Goal: Task Accomplishment & Management: Manage account settings

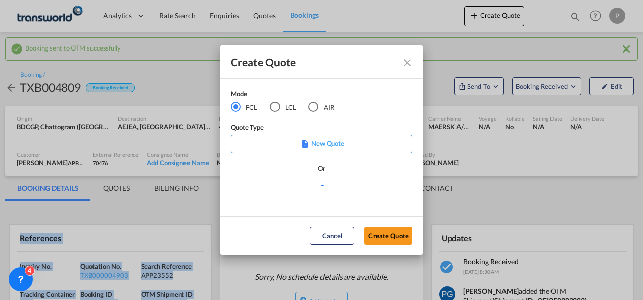
scroll to position [123, 0]
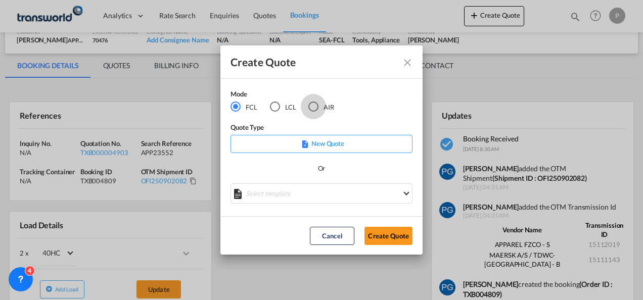
click at [316, 106] on div "AIR" at bounding box center [314, 107] width 10 height 10
click at [386, 235] on button "Create Quote" at bounding box center [389, 236] width 48 height 18
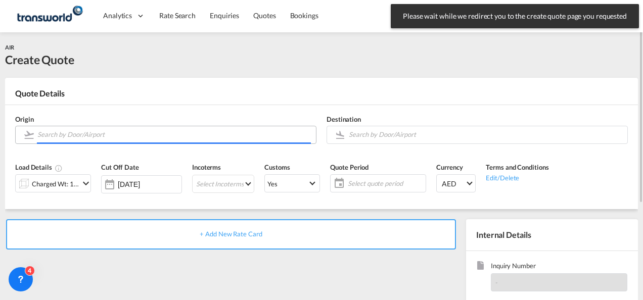
click at [125, 133] on input "Search by Door/Airport" at bounding box center [174, 135] width 274 height 18
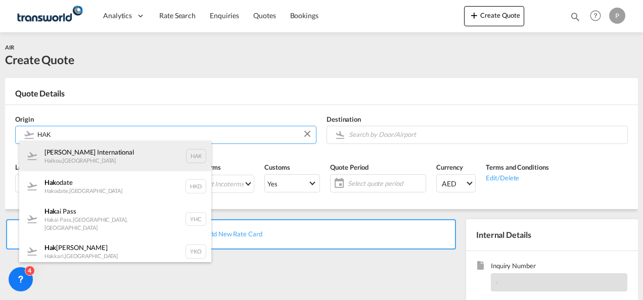
click at [136, 153] on div "[PERSON_NAME] International Haikou , [GEOGRAPHIC_DATA] HAK" at bounding box center [115, 156] width 192 height 30
type input "[PERSON_NAME] International, Haikou, HAK"
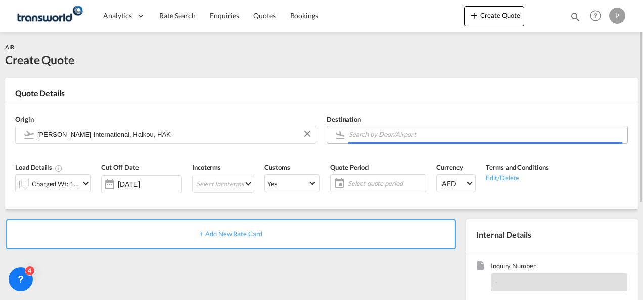
click at [389, 132] on input "Search by Door/Airport" at bounding box center [486, 135] width 274 height 18
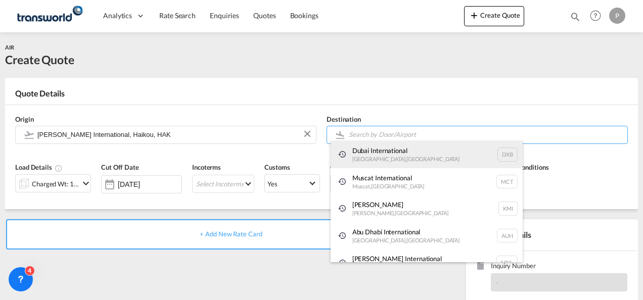
click at [382, 156] on div "Dubai International [GEOGRAPHIC_DATA] , [GEOGRAPHIC_DATA] DXB" at bounding box center [427, 154] width 192 height 27
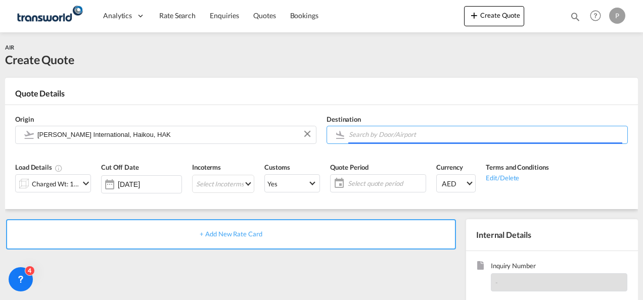
type input "Dubai International, [GEOGRAPHIC_DATA], DXB"
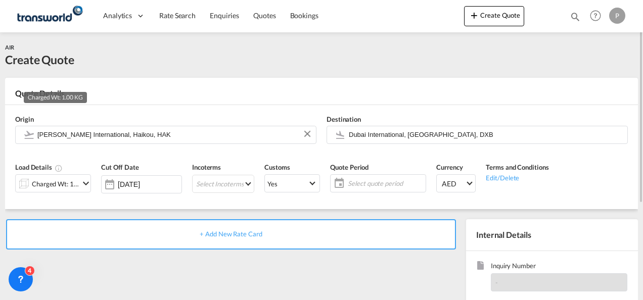
click at [66, 178] on div "Charged Wt: 1.00 KG" at bounding box center [56, 184] width 48 height 14
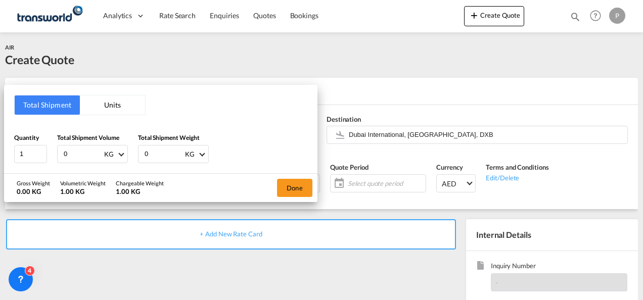
click at [79, 156] on input "0" at bounding box center [83, 154] width 40 height 17
type input "696"
click at [165, 145] on div "0 KG KG LB" at bounding box center [173, 154] width 71 height 18
click at [162, 151] on input "0" at bounding box center [164, 154] width 40 height 17
type input "400"
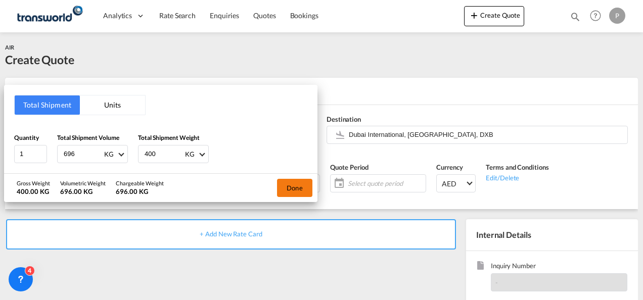
click at [303, 186] on button "Done" at bounding box center [294, 188] width 35 height 18
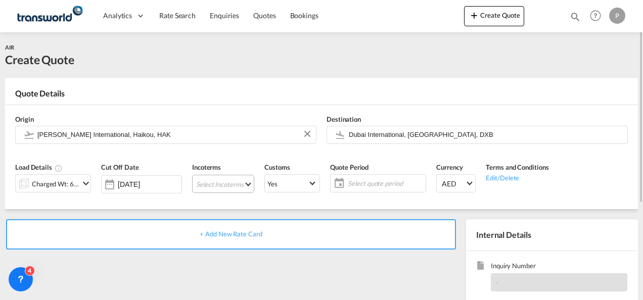
click at [218, 184] on md-select "Select Incoterms DPU - export Delivery at Place Unloaded CPT - export Carrier P…" at bounding box center [223, 184] width 62 height 18
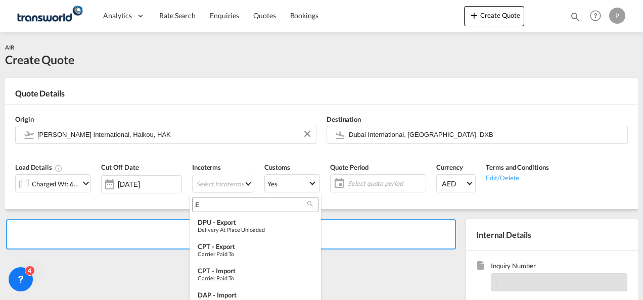
click at [218, 204] on input "E" at bounding box center [251, 204] width 112 height 9
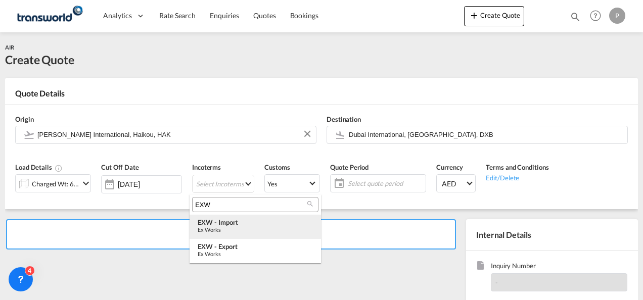
type input "EXW"
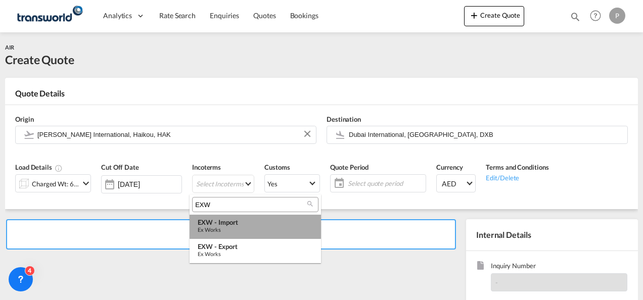
click at [222, 225] on div "EXW - import" at bounding box center [255, 223] width 115 height 8
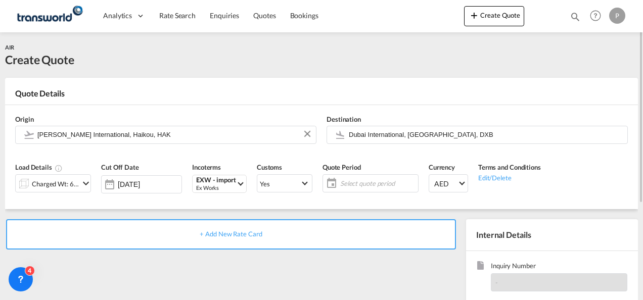
click at [353, 187] on span "Select quote period" at bounding box center [377, 183] width 75 height 9
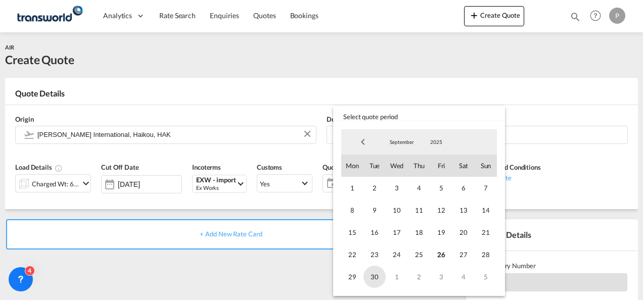
drag, startPoint x: 421, startPoint y: 250, endPoint x: 373, endPoint y: 274, distance: 53.6
click at [373, 274] on div "1 2 3 4 5 6 7 8 9 10 11 12 13 14 15 16 17 18 19 20 21 22 23 24 25 26 27 28 29 3…" at bounding box center [419, 232] width 156 height 111
click at [373, 274] on span "30" at bounding box center [375, 277] width 22 height 22
click at [421, 253] on span "25" at bounding box center [419, 255] width 22 height 22
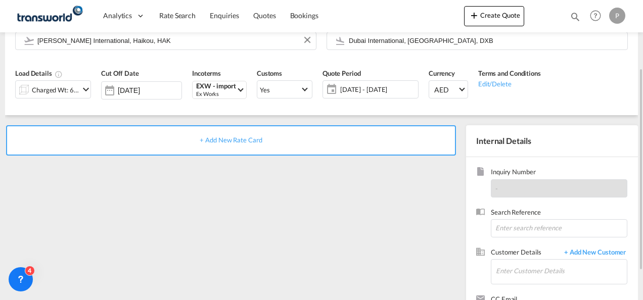
scroll to position [96, 0]
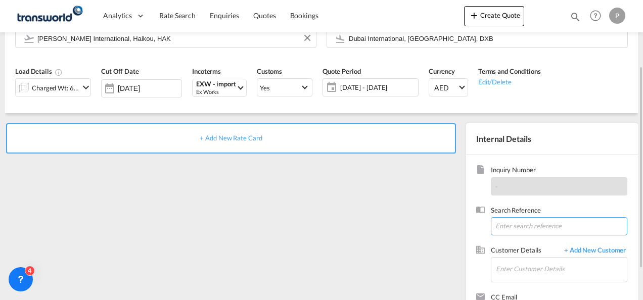
click at [520, 226] on input at bounding box center [559, 227] width 137 height 18
type input "TWG964"
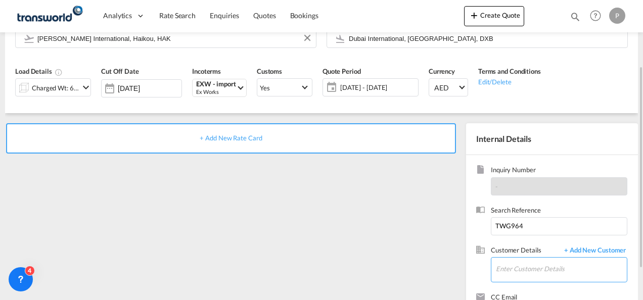
click at [508, 264] on input "Enter Customer Details" at bounding box center [561, 269] width 131 height 23
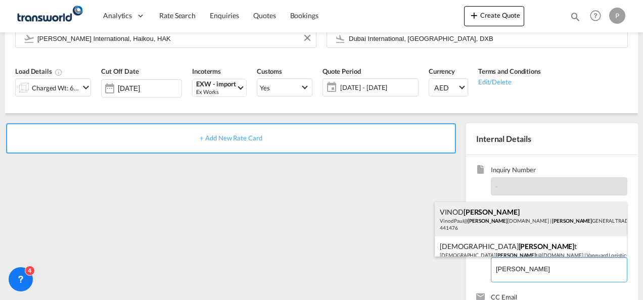
click at [500, 227] on div "[PERSON_NAME] [PERSON_NAME] VinodPaul@ [PERSON_NAME] [DOMAIN_NAME] | [PERSON_NA…" at bounding box center [531, 219] width 192 height 34
type input "[PERSON_NAME] GENERAL TRADING LLC, [PERSON_NAME] [PERSON_NAME], [EMAIL_ADDRESS]…"
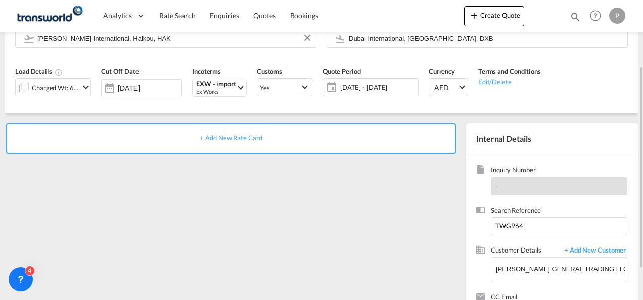
click at [214, 143] on div "+ Add New Rate Card" at bounding box center [231, 138] width 450 height 30
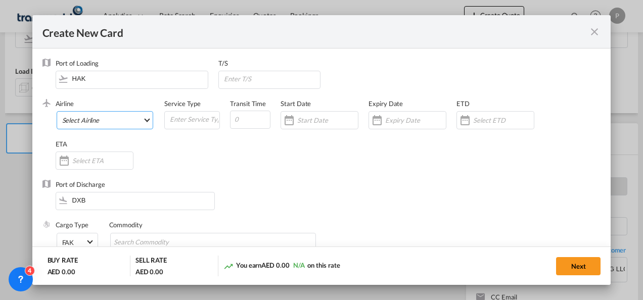
click at [105, 117] on md-select "Select Airline AIR EXPRESS S.A. (1166- / -) CMA CGM Air Cargo (1140-2C / -) DDW…" at bounding box center [105, 120] width 97 height 18
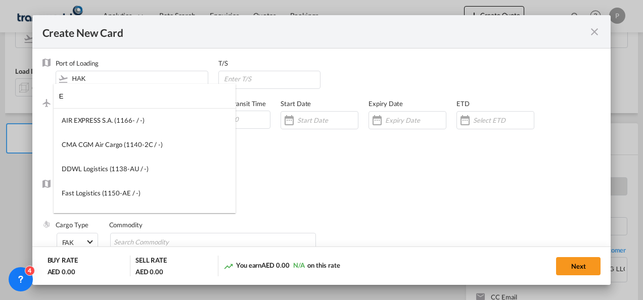
click at [120, 103] on input "E" at bounding box center [147, 96] width 177 height 24
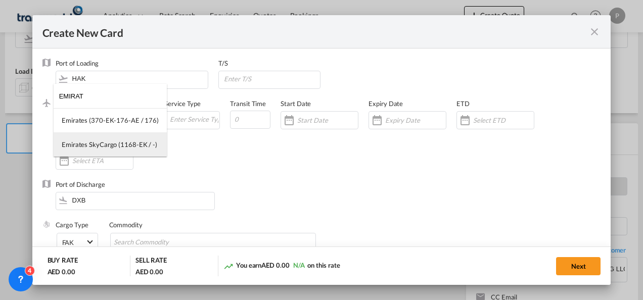
type input "EMIRAT"
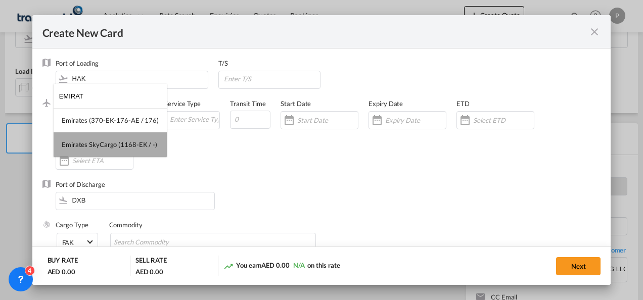
click at [119, 144] on div "Emirates SkyCargo (1168-EK / -)" at bounding box center [110, 144] width 96 height 9
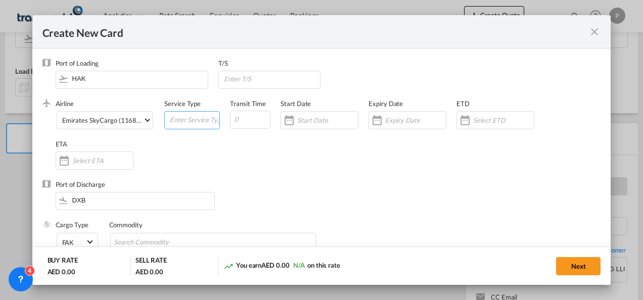
click at [178, 124] on input "Create New Card ..." at bounding box center [194, 119] width 51 height 15
type input "EXW IMPORT"
click at [403, 121] on input "Create New Card ..." at bounding box center [415, 120] width 61 height 8
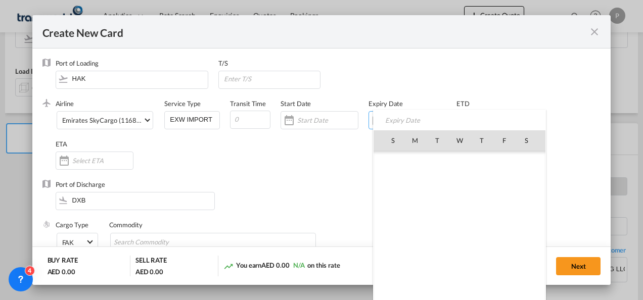
scroll to position [234329, 0]
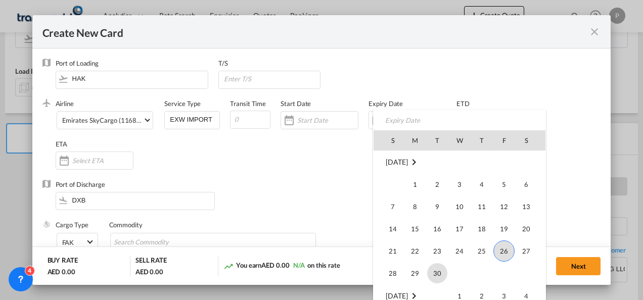
click at [434, 270] on span "30" at bounding box center [437, 274] width 20 height 20
type input "[DATE]"
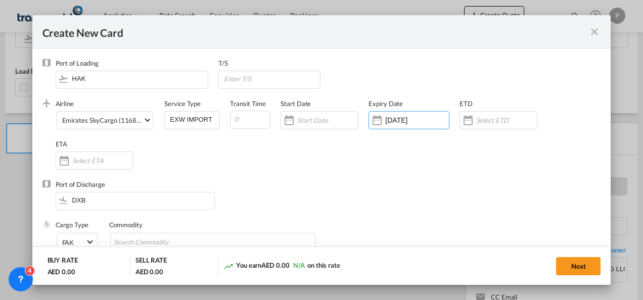
scroll to position [66, 0]
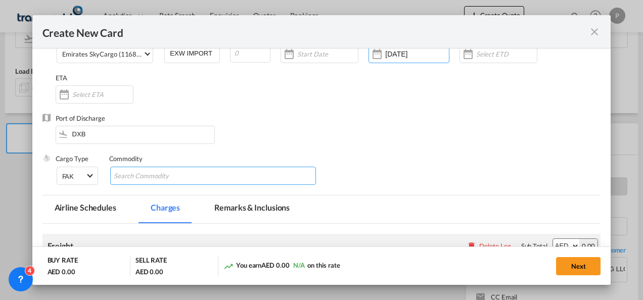
click at [178, 174] on input "Search Commodity" at bounding box center [160, 176] width 93 height 16
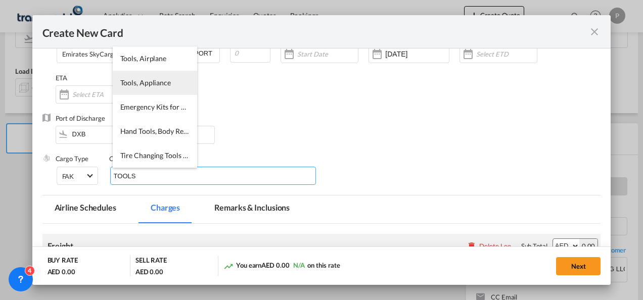
type input "TOOLS"
click at [169, 90] on li "Tools, Appliance" at bounding box center [155, 83] width 84 height 24
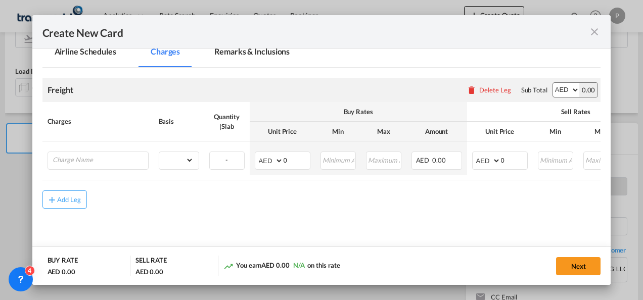
scroll to position [223, 0]
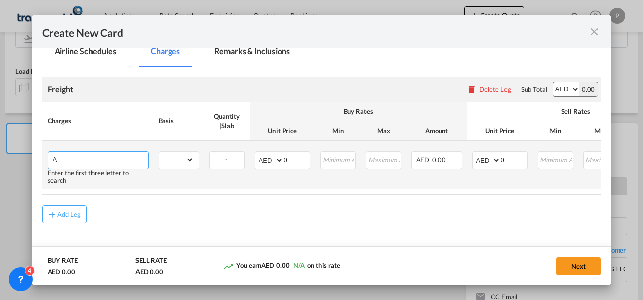
click at [120, 160] on input "A" at bounding box center [101, 159] width 96 height 15
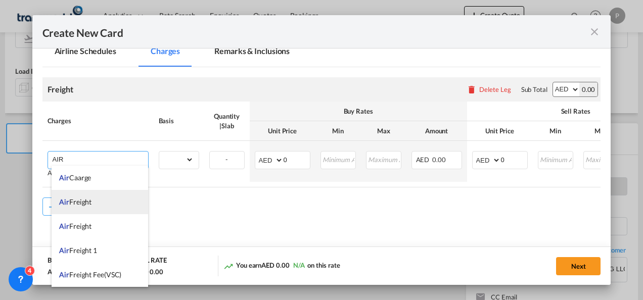
click at [100, 200] on li "Air Freight" at bounding box center [100, 202] width 97 height 24
type input "Air Freight"
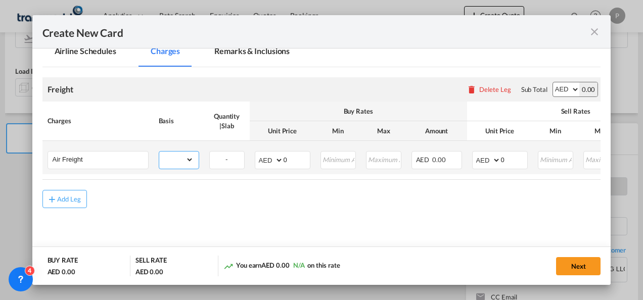
click at [182, 157] on select "gross_weight volumetric_weight per_shipment per_bl per_km % on air freight per_…" at bounding box center [176, 160] width 34 height 16
select select "per_shipment"
click at [159, 152] on select "gross_weight volumetric_weight per_shipment per_bl per_km % on air freight per_…" at bounding box center [176, 160] width 34 height 16
click at [512, 160] on input "0" at bounding box center [514, 159] width 26 height 15
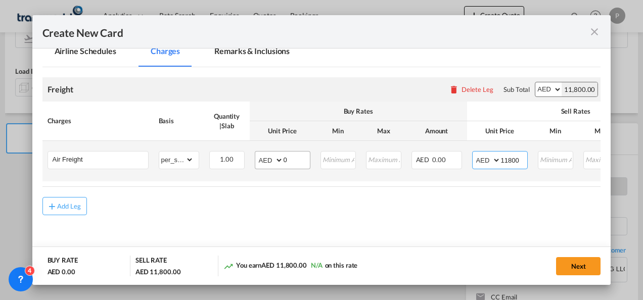
type input "11800"
click at [294, 158] on input "0" at bounding box center [297, 159] width 26 height 15
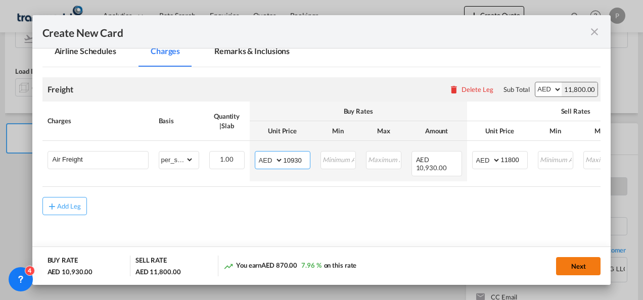
type input "10930"
click at [585, 268] on button "Next" at bounding box center [578, 266] width 45 height 18
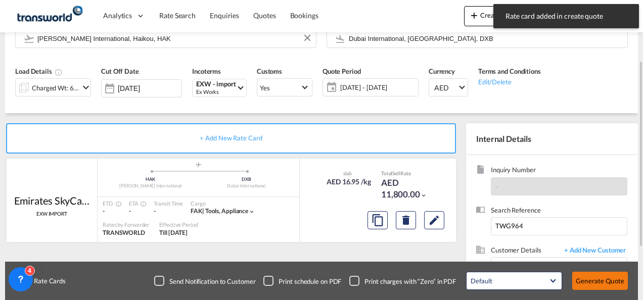
click at [595, 281] on button "Generate Quote" at bounding box center [601, 281] width 56 height 18
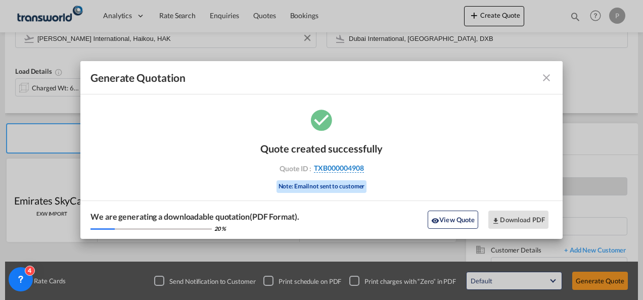
click at [326, 167] on span "TXB000004908" at bounding box center [339, 168] width 50 height 9
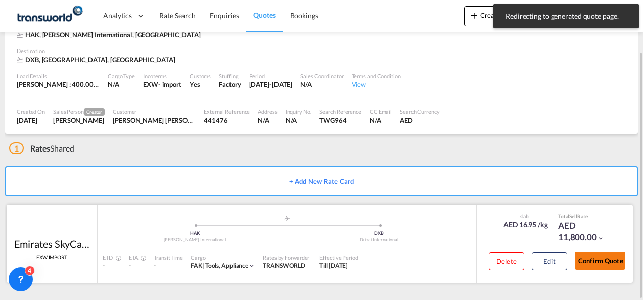
click at [608, 256] on button "Confirm Quote" at bounding box center [600, 261] width 51 height 18
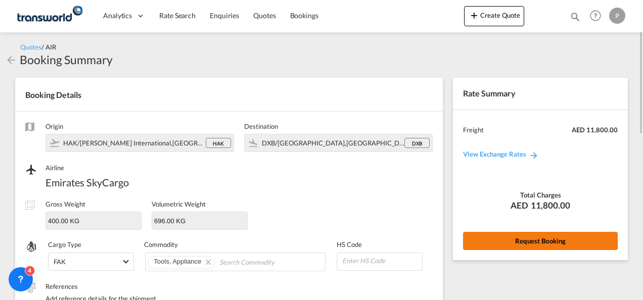
click at [515, 247] on button "Request Booking" at bounding box center [540, 241] width 155 height 18
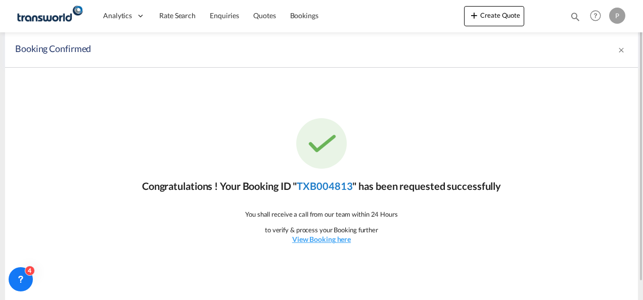
click at [329, 188] on link "TXB004813" at bounding box center [325, 186] width 56 height 12
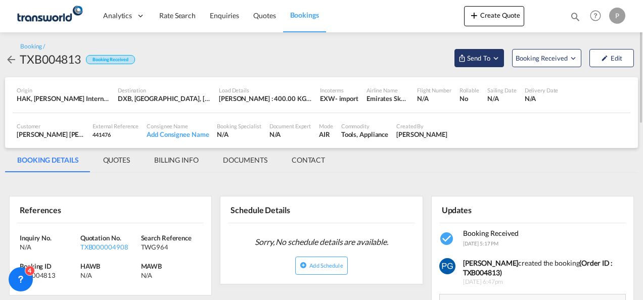
click at [473, 65] on button "Send To" at bounding box center [480, 58] width 50 height 18
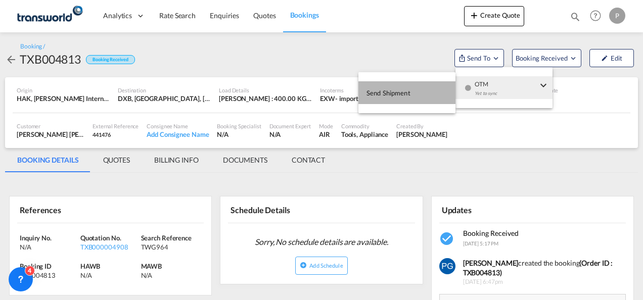
click at [426, 90] on button "Send Shipment" at bounding box center [407, 92] width 97 height 23
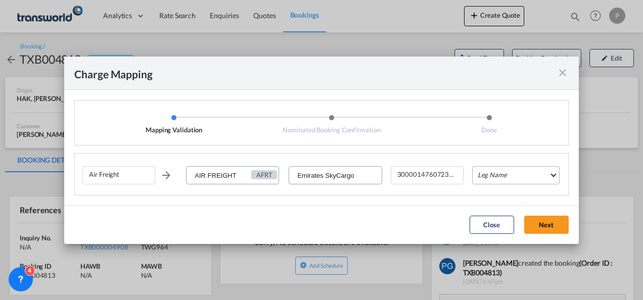
click at [485, 168] on md-select "Leg Name HANDLING ORIGIN HANDLING DESTINATION OTHERS TL PICK UP CUSTOMS ORIGIN …" at bounding box center [516, 175] width 88 height 18
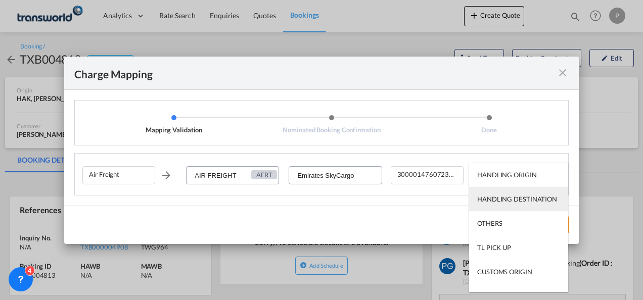
scroll to position [65, 0]
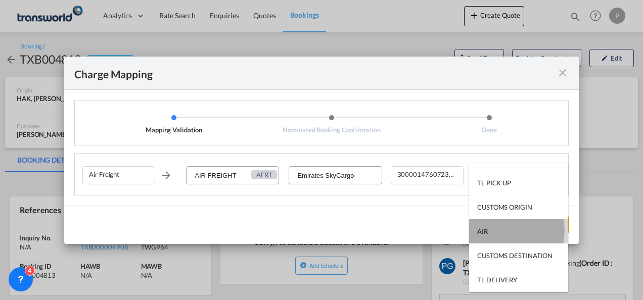
click at [494, 231] on md-option "AIR" at bounding box center [518, 232] width 99 height 24
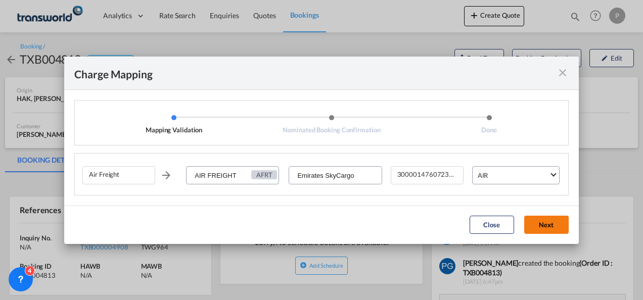
click at [545, 224] on button "Next" at bounding box center [547, 225] width 45 height 18
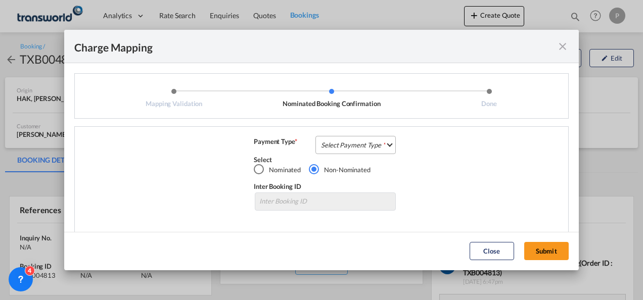
click at [348, 143] on md-select "Select Payment Type COLLECT PREPAID" at bounding box center [356, 145] width 80 height 18
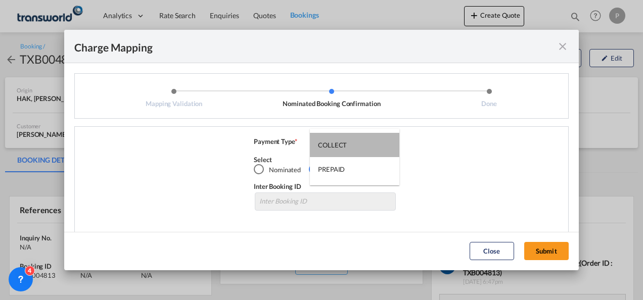
click at [348, 143] on md-option "COLLECT" at bounding box center [355, 145] width 90 height 24
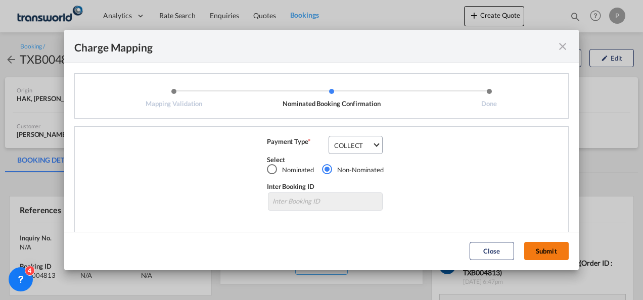
click at [547, 246] on button "Submit" at bounding box center [547, 251] width 45 height 18
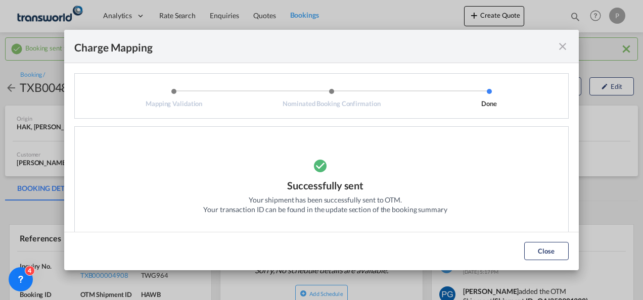
click at [561, 48] on md-icon "icon-close fg-AAA8AD cursor" at bounding box center [563, 46] width 12 height 12
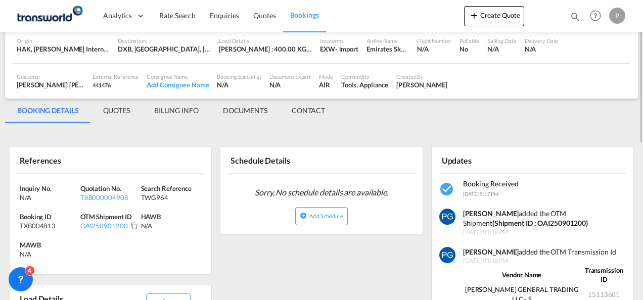
scroll to position [78, 0]
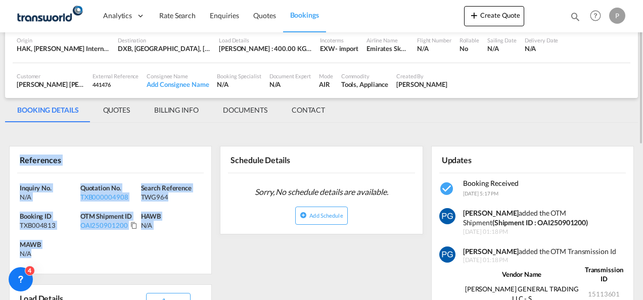
drag, startPoint x: 19, startPoint y: 155, endPoint x: 37, endPoint y: 256, distance: 103.4
click at [37, 256] on div "References Inquiry No. N/A Quotation No. TXB000004908 Search Reference TWG964 B…" at bounding box center [110, 210] width 203 height 128
copy div "References Inquiry No. N/A Quotation No. TXB000004908 Search Reference TWG964 B…"
click at [471, 12] on md-icon "icon-plus 400-fg" at bounding box center [474, 15] width 12 height 12
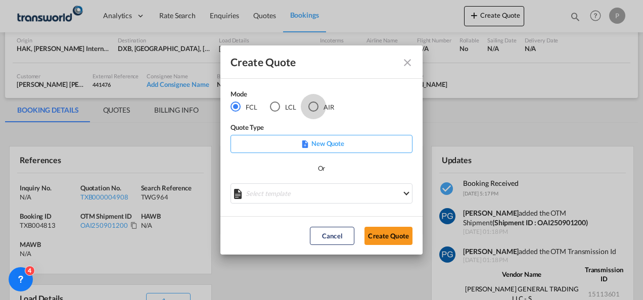
click at [313, 110] on div "AIR" at bounding box center [314, 107] width 10 height 10
click at [386, 232] on button "Create Quote" at bounding box center [389, 236] width 48 height 18
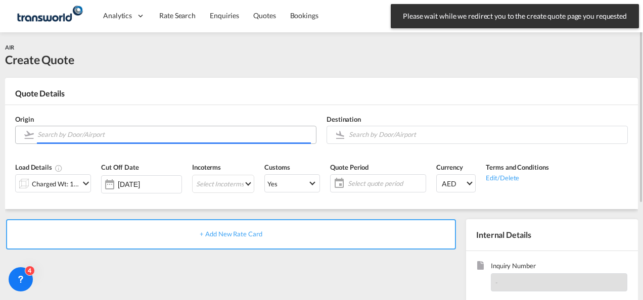
click at [146, 135] on input "Search by Door/Airport" at bounding box center [174, 135] width 274 height 18
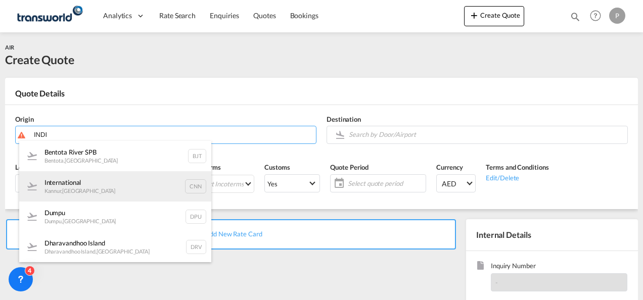
type input "INDI"
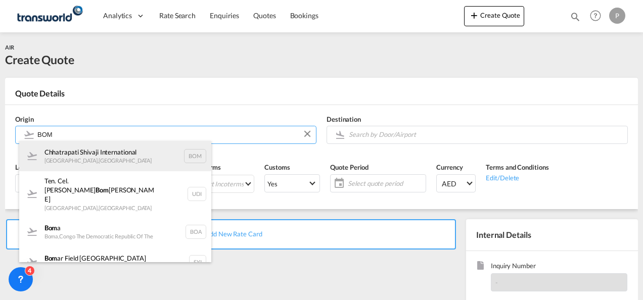
click at [134, 166] on div "Chhatrapati Shivaji International [GEOGRAPHIC_DATA] , [GEOGRAPHIC_DATA] BOM" at bounding box center [115, 156] width 192 height 30
type input "Chhatrapati Shivaji International, [GEOGRAPHIC_DATA], BOM"
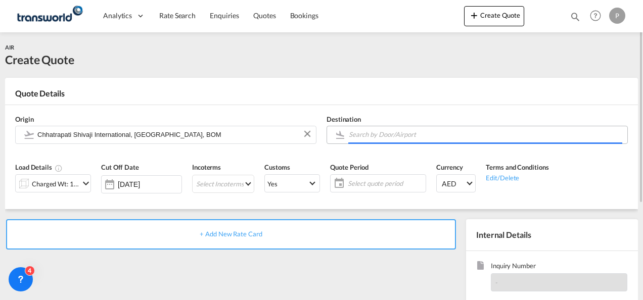
click at [393, 139] on input "Search by Door/Airport" at bounding box center [486, 135] width 274 height 18
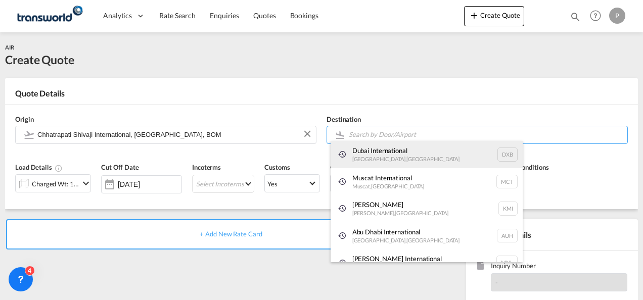
click at [368, 165] on div "Dubai International [GEOGRAPHIC_DATA] , [GEOGRAPHIC_DATA] DXB" at bounding box center [427, 154] width 192 height 27
type input "Dubai International, [GEOGRAPHIC_DATA], DXB"
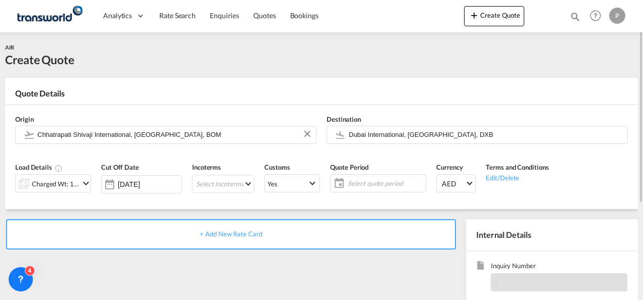
click at [49, 188] on div "Charged Wt: 1.00 KG" at bounding box center [56, 184] width 48 height 14
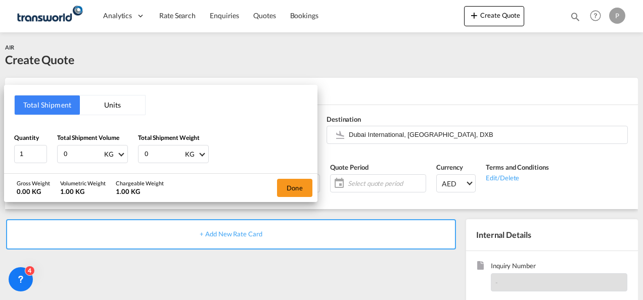
click at [70, 150] on input "0" at bounding box center [83, 154] width 40 height 17
type input "4"
click at [147, 157] on input "0" at bounding box center [164, 154] width 40 height 17
type input "4"
click at [293, 184] on button "Done" at bounding box center [294, 188] width 35 height 18
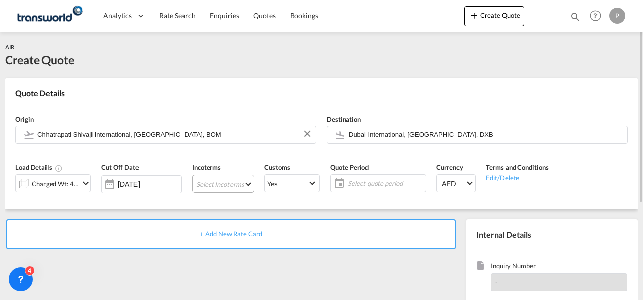
click at [224, 188] on md-select "Select Incoterms DPU - export Delivery at Place Unloaded CPT - export Carrier P…" at bounding box center [223, 184] width 62 height 18
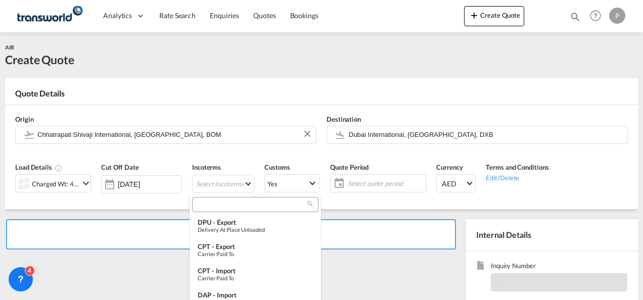
click at [224, 202] on input "search" at bounding box center [251, 204] width 112 height 9
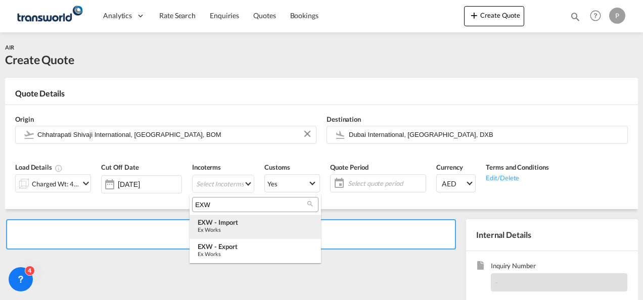
type input "EXW"
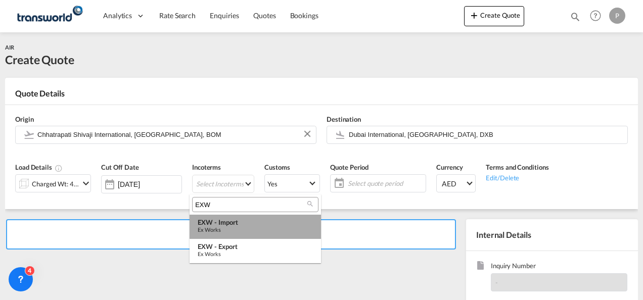
click at [229, 223] on div "EXW - import" at bounding box center [255, 223] width 115 height 8
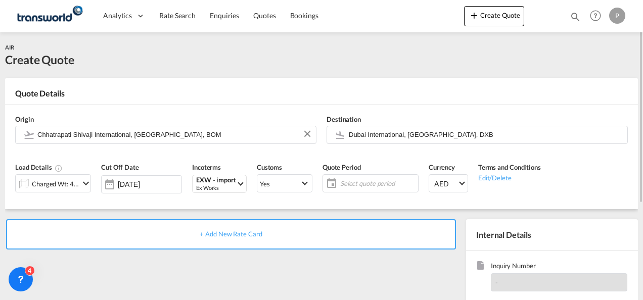
click at [342, 185] on span "Select quote period" at bounding box center [377, 183] width 75 height 9
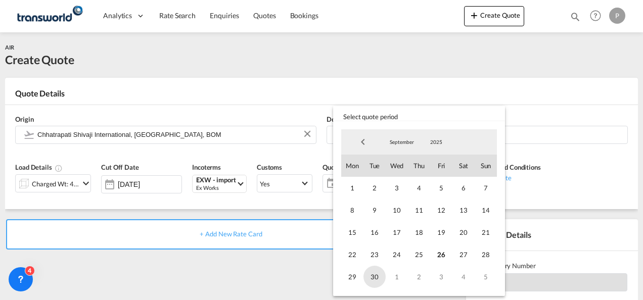
drag, startPoint x: 444, startPoint y: 256, endPoint x: 379, endPoint y: 279, distance: 68.6
click at [379, 279] on div "1 2 3 4 5 6 7 8 9 10 11 12 13 14 15 16 17 18 19 20 21 22 23 24 25 26 27 28 29 3…" at bounding box center [419, 232] width 156 height 111
click at [379, 279] on span "30" at bounding box center [375, 277] width 22 height 22
click at [445, 252] on span "26" at bounding box center [441, 255] width 22 height 22
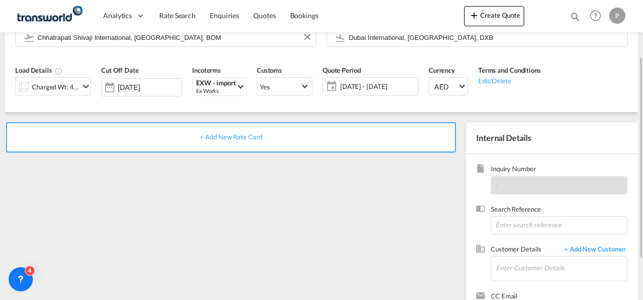
scroll to position [99, 0]
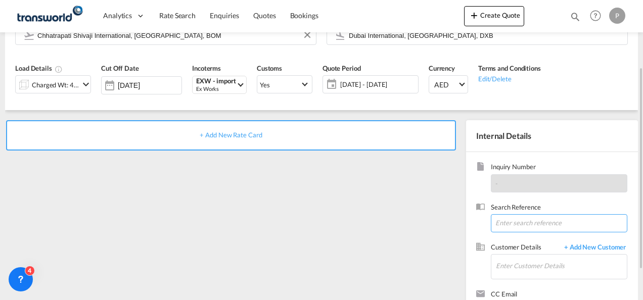
click at [515, 221] on input at bounding box center [559, 223] width 137 height 18
type input "TWG923"
click at [511, 266] on input "Enter Customer Details" at bounding box center [561, 266] width 131 height 23
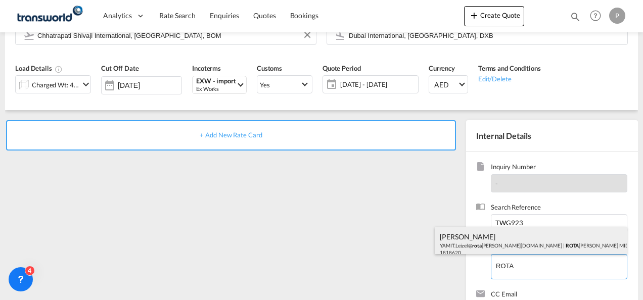
click at [514, 247] on div "LEIZEL YAMIT YAMIT.Leizel@ rota [DOMAIN_NAME] | [PERSON_NAME] MIDDLE EAST FZE |…" at bounding box center [531, 244] width 192 height 34
type input "ROTAREX MIDDLE EAST FZE, LEIZEL YAMIT, [EMAIL_ADDRESS][DOMAIN_NAME]"
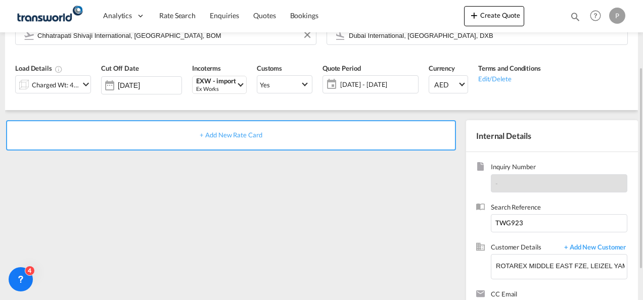
click at [255, 134] on span "+ Add New Rate Card" at bounding box center [231, 135] width 62 height 8
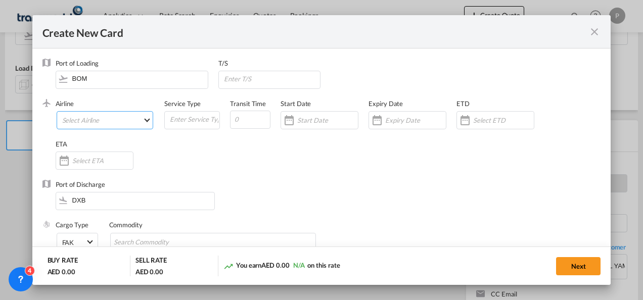
click at [117, 123] on md-select "Select Airline AIR EXPRESS S.A. (1166- / -) CMA CGM Air Cargo (1140-2C / -) DDW…" at bounding box center [105, 120] width 97 height 18
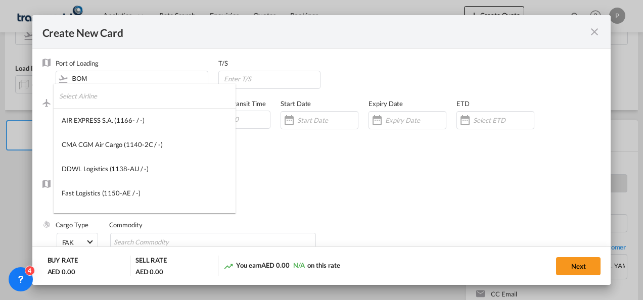
click at [115, 104] on input "search" at bounding box center [147, 96] width 177 height 24
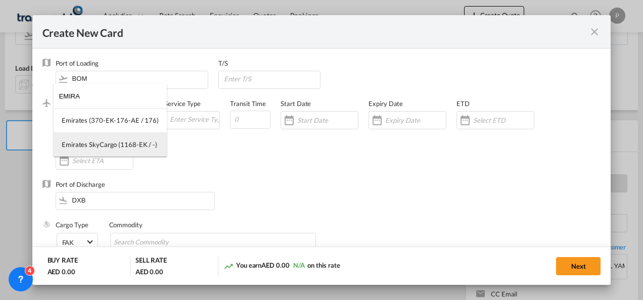
type input "EMIRA"
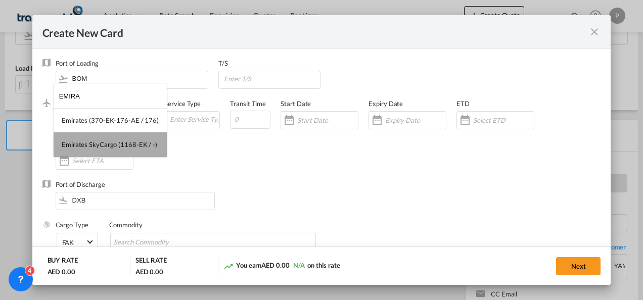
click at [116, 138] on md-option "Emirates SkyCargo (1168-EK / -)" at bounding box center [110, 145] width 113 height 24
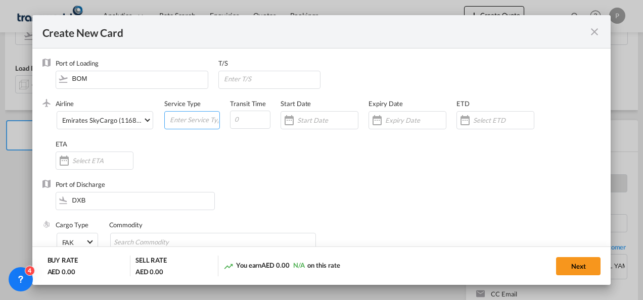
click at [202, 116] on input "Create New Card ..." at bounding box center [194, 119] width 51 height 15
type input "EXW IMPORT"
click at [393, 122] on input "Create New Card ..." at bounding box center [415, 120] width 61 height 8
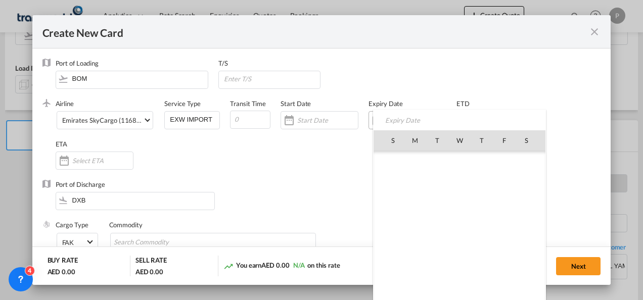
scroll to position [234329, 0]
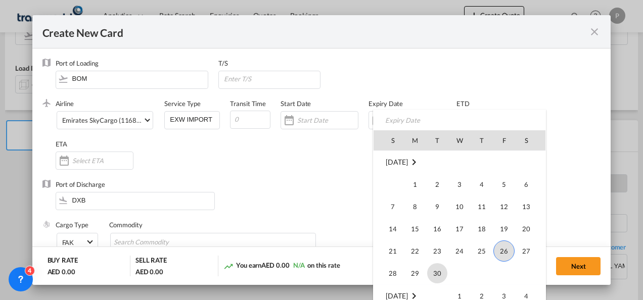
click at [438, 266] on span "30" at bounding box center [437, 274] width 20 height 20
type input "[DATE]"
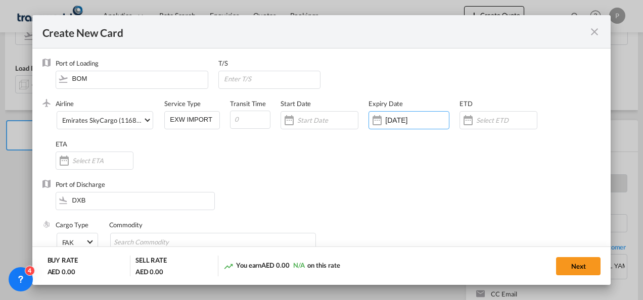
scroll to position [87, 0]
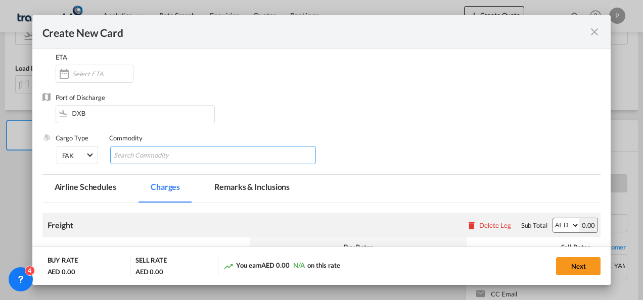
click at [190, 157] on input "Chips input." at bounding box center [160, 156] width 93 height 16
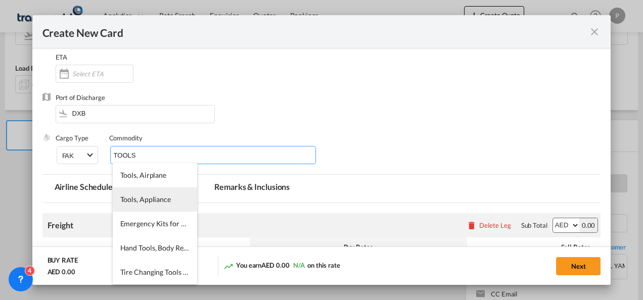
type input "TOOLS"
click at [160, 196] on span "Tools, Appliance" at bounding box center [145, 199] width 51 height 9
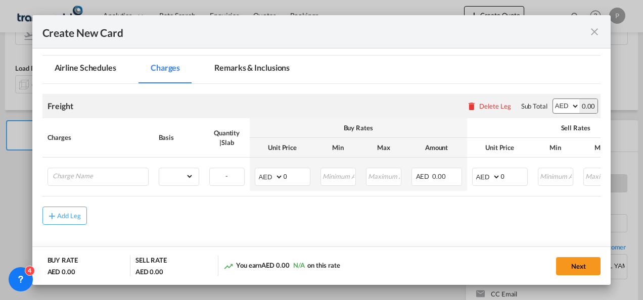
scroll to position [208, 0]
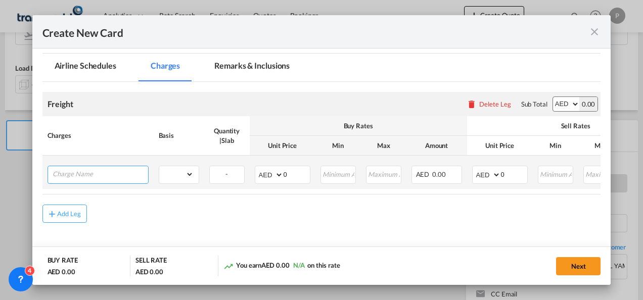
click at [108, 175] on input "Charge Name" at bounding box center [101, 173] width 96 height 15
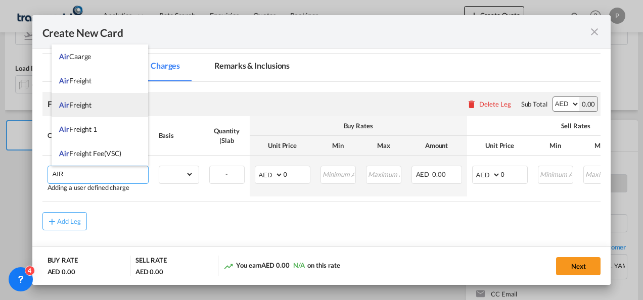
click at [96, 113] on li "Air Freight" at bounding box center [100, 105] width 97 height 24
type input "Air Freight"
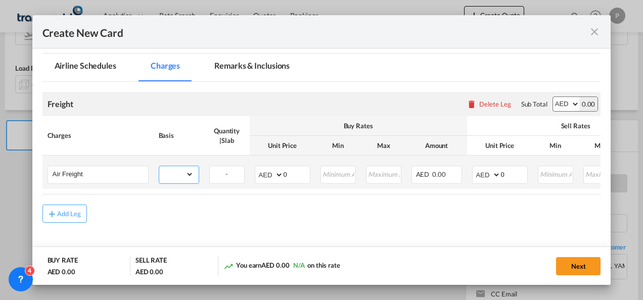
click at [186, 179] on select "gross_weight volumetric_weight per_shipment per_bl per_km % on air freight per_…" at bounding box center [176, 174] width 34 height 16
select select "per_shipment"
click at [159, 166] on select "gross_weight volumetric_weight per_shipment per_bl per_km % on air freight per_…" at bounding box center [176, 174] width 34 height 16
click at [511, 170] on input "0" at bounding box center [514, 173] width 26 height 15
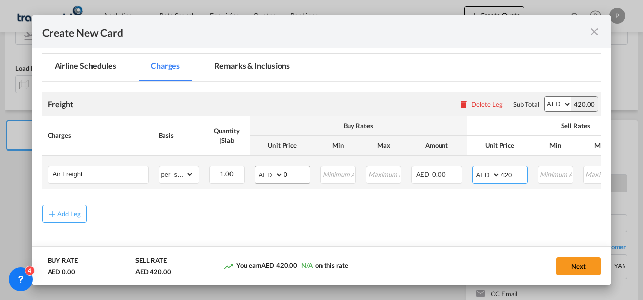
type input "420"
click at [300, 172] on input "0" at bounding box center [297, 173] width 26 height 15
type input "260"
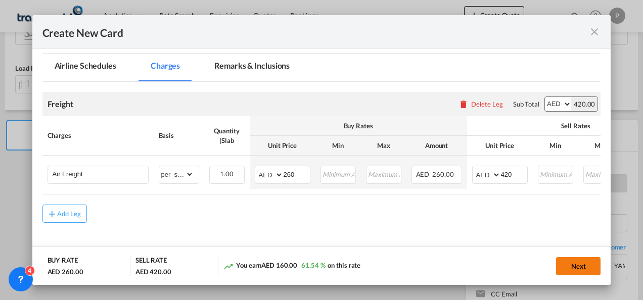
click at [567, 265] on button "Next" at bounding box center [578, 266] width 45 height 18
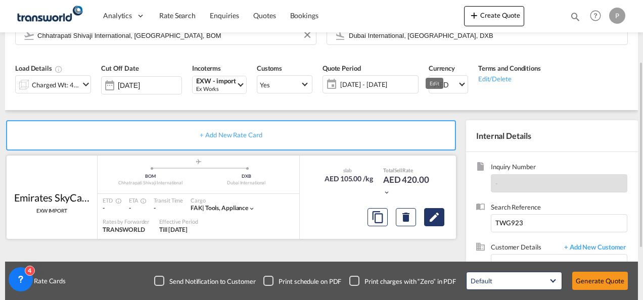
click at [435, 214] on md-icon "Edit" at bounding box center [434, 217] width 12 height 12
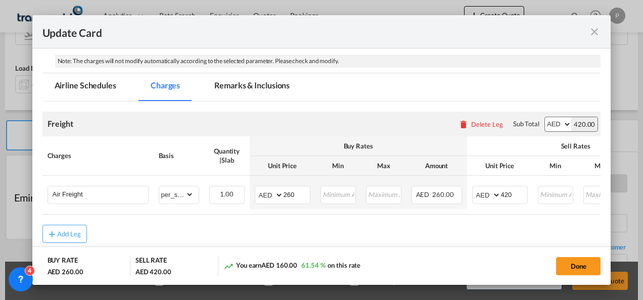
scroll to position [207, 0]
click at [580, 263] on button "Done" at bounding box center [578, 266] width 45 height 18
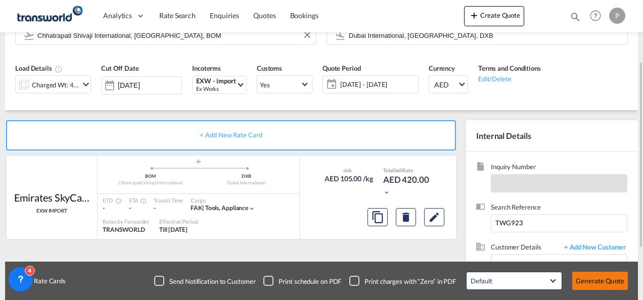
click at [598, 278] on button "Generate Quote" at bounding box center [601, 281] width 56 height 18
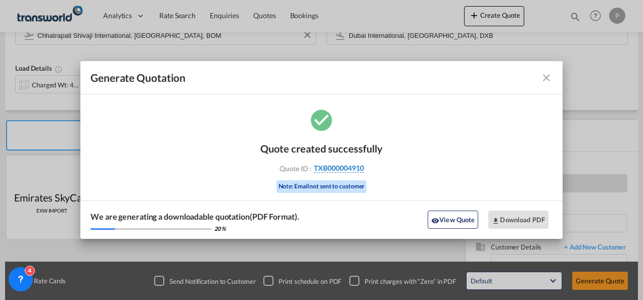
click at [338, 168] on span "TXB000004910" at bounding box center [339, 168] width 50 height 9
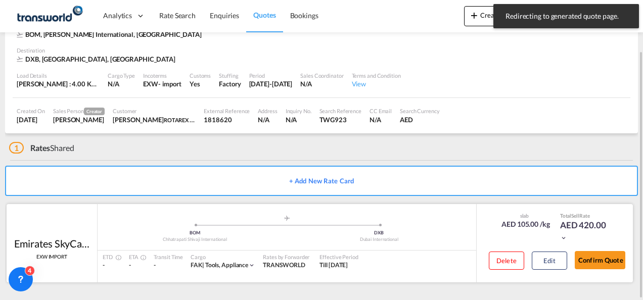
scroll to position [62, 0]
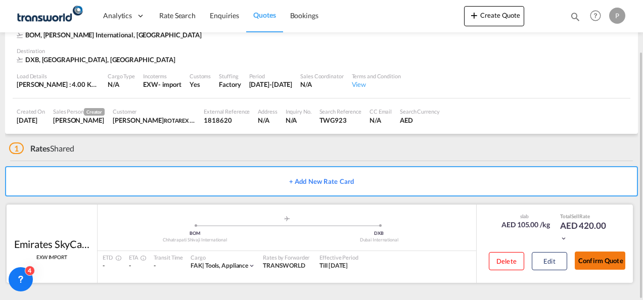
click at [591, 255] on button "Confirm Quote" at bounding box center [600, 261] width 51 height 18
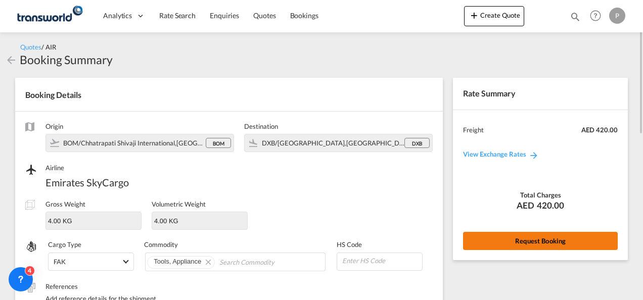
click at [541, 239] on button "Request Booking" at bounding box center [540, 241] width 155 height 18
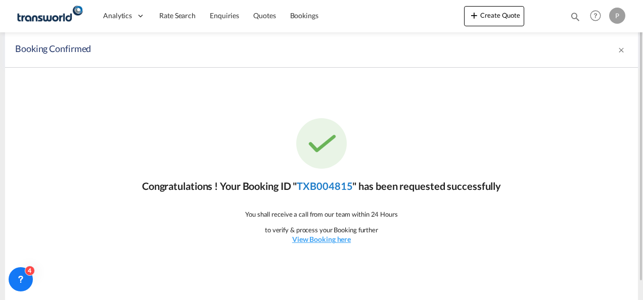
click at [343, 183] on link "TXB004815" at bounding box center [325, 186] width 56 height 12
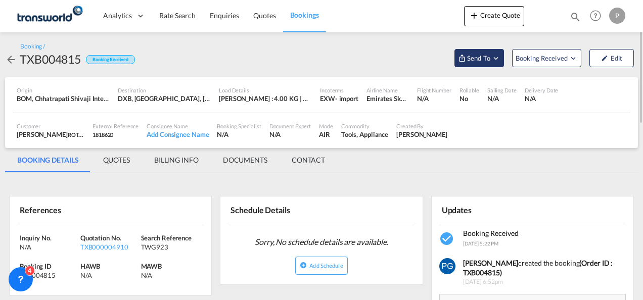
click at [477, 56] on span "Send To" at bounding box center [478, 58] width 25 height 10
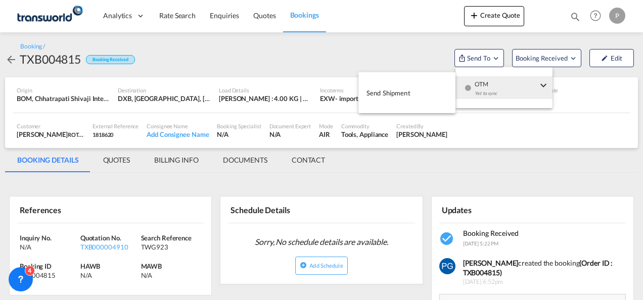
click at [408, 85] on span "Send Shipment" at bounding box center [389, 93] width 44 height 16
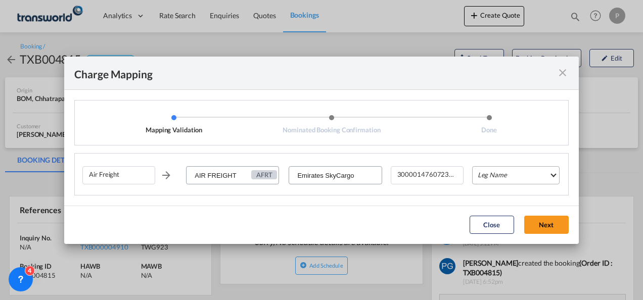
click at [486, 169] on md-select "Leg Name HANDLING ORIGIN HANDLING DESTINATION OTHERS TL PICK UP CUSTOMS ORIGIN …" at bounding box center [516, 175] width 88 height 18
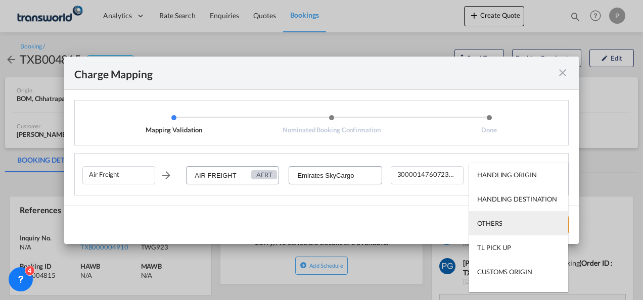
scroll to position [65, 0]
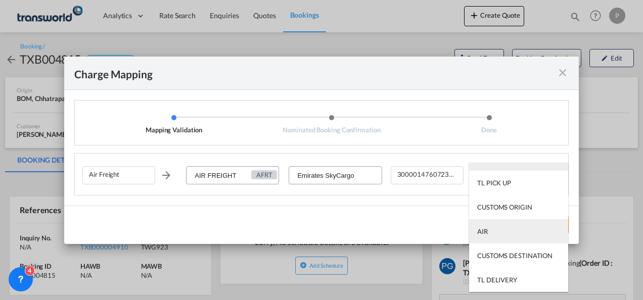
click at [503, 224] on md-option "AIR" at bounding box center [518, 232] width 99 height 24
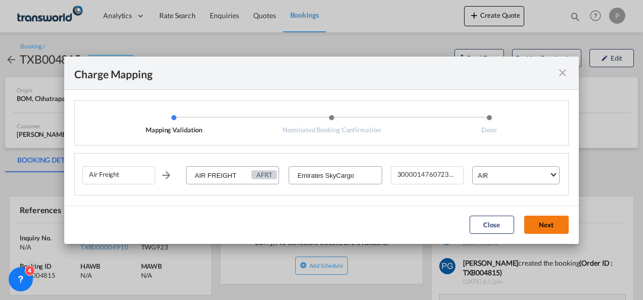
click at [553, 227] on button "Next" at bounding box center [547, 225] width 45 height 18
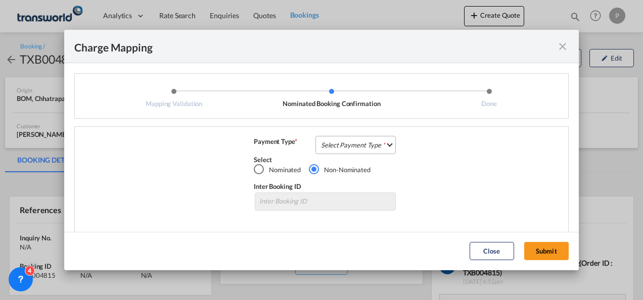
click at [383, 146] on md-select "Select Payment Type COLLECT PREPAID" at bounding box center [356, 145] width 80 height 18
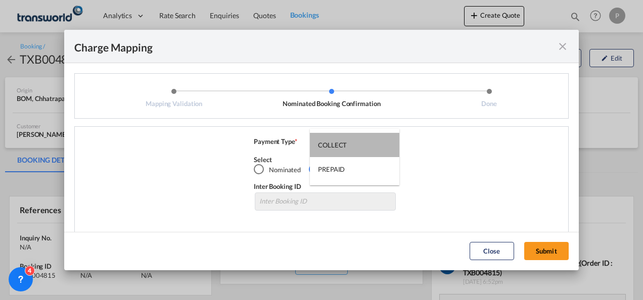
click at [383, 146] on md-option "COLLECT" at bounding box center [355, 145] width 90 height 24
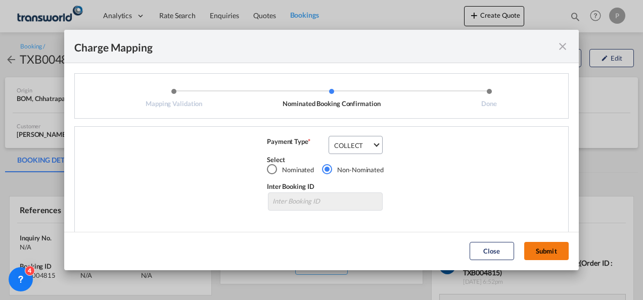
click at [542, 248] on button "Submit" at bounding box center [547, 251] width 45 height 18
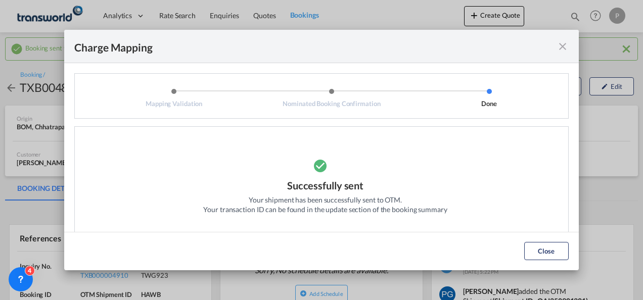
click at [567, 48] on md-icon "icon-close fg-AAA8AD cursor" at bounding box center [563, 46] width 12 height 12
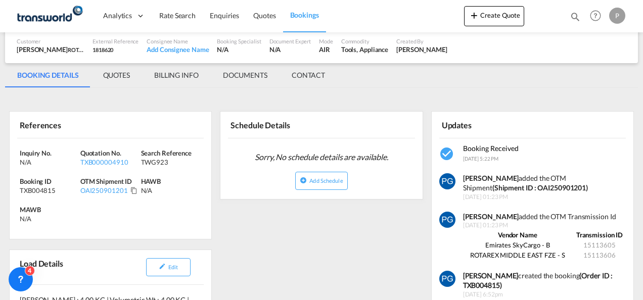
scroll to position [115, 0]
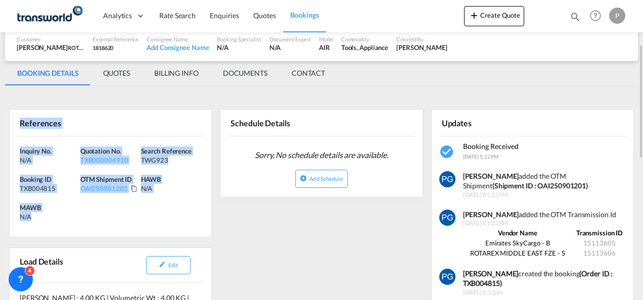
drag, startPoint x: 15, startPoint y: 119, endPoint x: 34, endPoint y: 216, distance: 98.0
click at [34, 216] on div "References Inquiry No. N/A Quotation No. TXB000004910 Search Reference TWG923 B…" at bounding box center [110, 173] width 203 height 128
copy div "References Inquiry No. N/A Quotation No. TXB000004910 Search Reference TWG923 B…"
click at [490, 10] on button "Create Quote" at bounding box center [494, 16] width 60 height 20
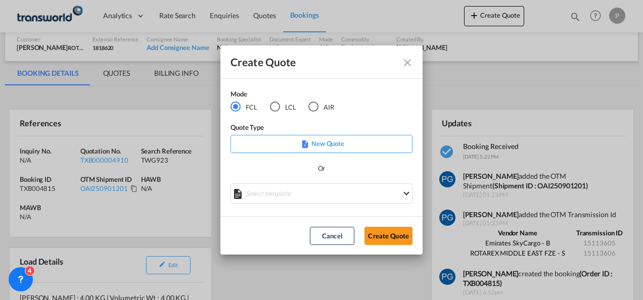
click at [312, 102] on div "AIR" at bounding box center [314, 107] width 10 height 10
click at [374, 232] on button "Create Quote" at bounding box center [389, 236] width 48 height 18
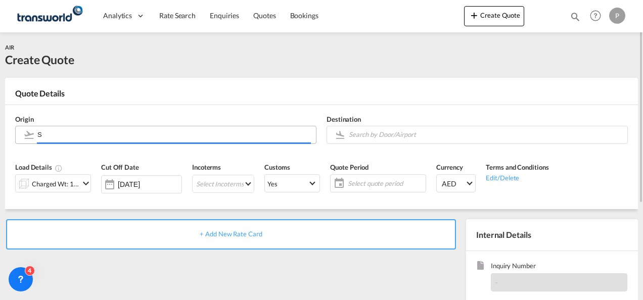
click at [135, 135] on input "S" at bounding box center [174, 135] width 274 height 18
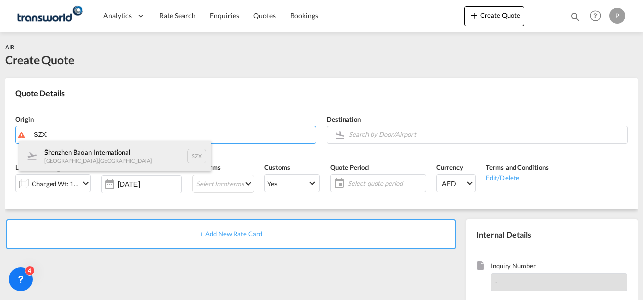
click at [111, 155] on div "Shenzhen Bao'an International [GEOGRAPHIC_DATA] , [GEOGRAPHIC_DATA] SZX" at bounding box center [115, 156] width 192 height 30
type input "Shenzhen Bao'an International, [GEOGRAPHIC_DATA], SZX"
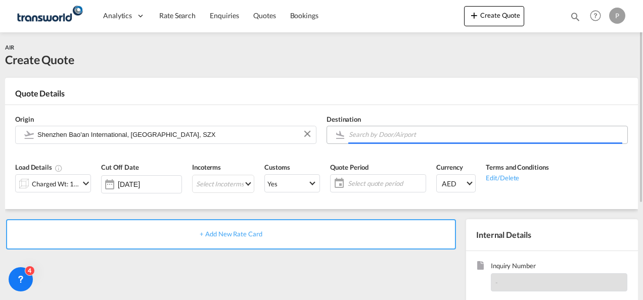
click at [392, 135] on input "Search by Door/Airport" at bounding box center [486, 135] width 274 height 18
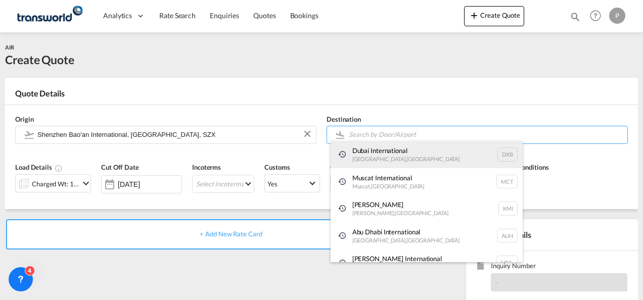
click at [372, 160] on div "Dubai International [GEOGRAPHIC_DATA] , [GEOGRAPHIC_DATA] DXB" at bounding box center [427, 154] width 192 height 27
type input "Dubai International, [GEOGRAPHIC_DATA], DXB"
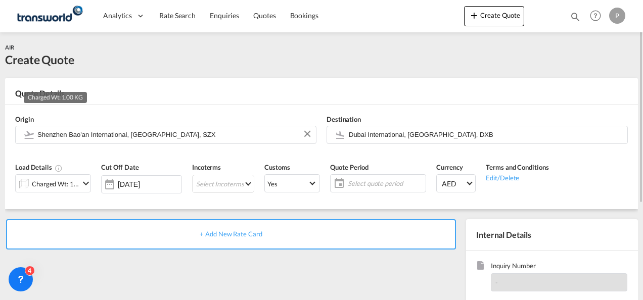
click at [72, 186] on div "Charged Wt: 1.00 KG" at bounding box center [56, 184] width 48 height 14
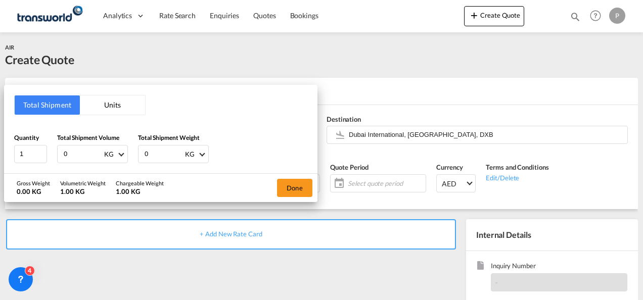
click at [77, 154] on input "0" at bounding box center [83, 154] width 40 height 17
type input "300"
click at [158, 153] on input "0" at bounding box center [164, 154] width 40 height 17
type input "300"
click at [289, 188] on button "Done" at bounding box center [294, 188] width 35 height 18
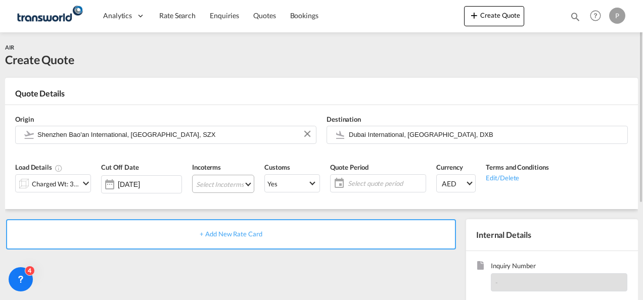
click at [207, 188] on md-select "Select Incoterms DPU - export Delivery at Place Unloaded CPT - export Carrier P…" at bounding box center [223, 184] width 62 height 18
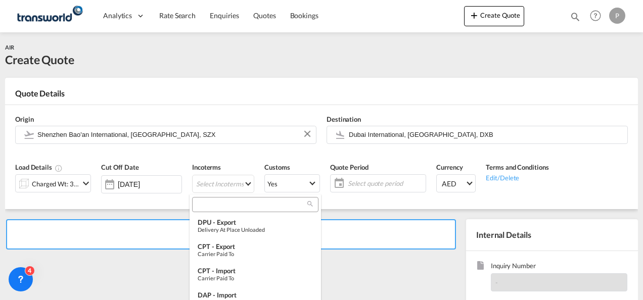
click at [223, 204] on input "search" at bounding box center [251, 204] width 112 height 9
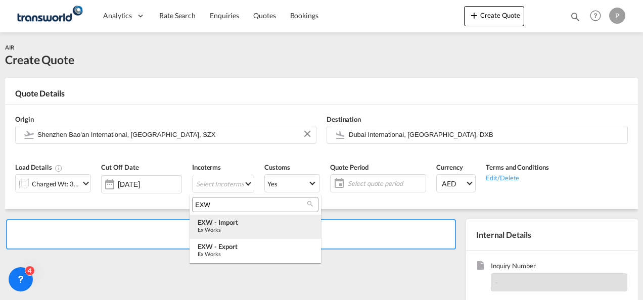
type input "EXW"
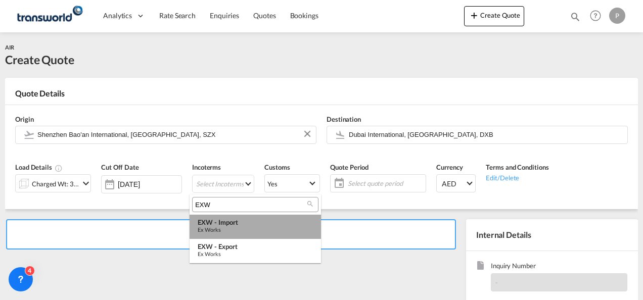
click at [224, 222] on div "EXW - import" at bounding box center [255, 223] width 115 height 8
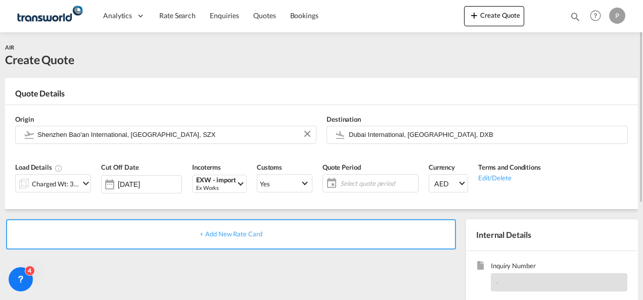
click at [358, 179] on span "Select quote period" at bounding box center [377, 183] width 75 height 9
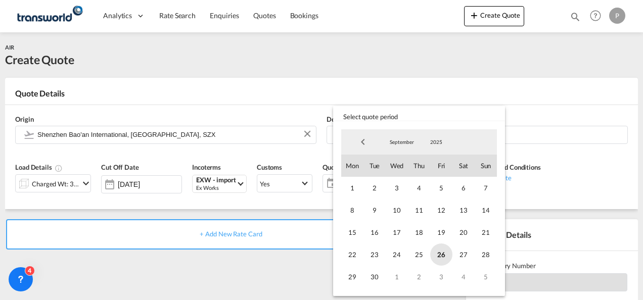
click at [440, 257] on span "26" at bounding box center [441, 255] width 22 height 22
click at [373, 276] on span "30" at bounding box center [375, 277] width 22 height 22
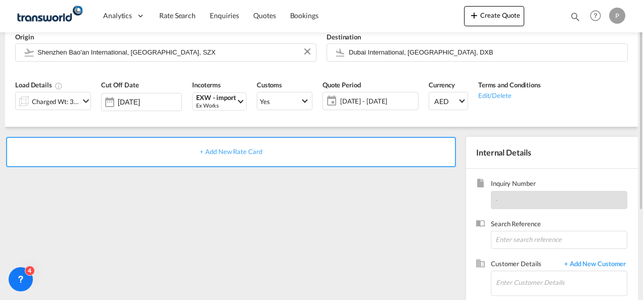
scroll to position [84, 0]
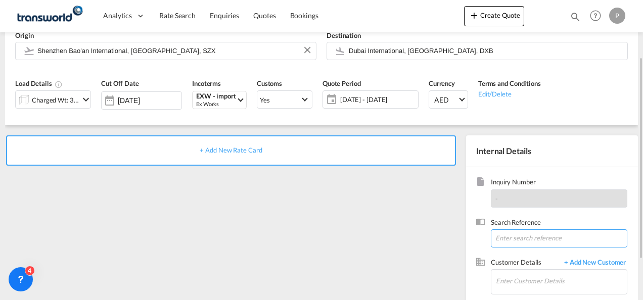
click at [536, 242] on input at bounding box center [559, 239] width 137 height 18
type input "TWG941"
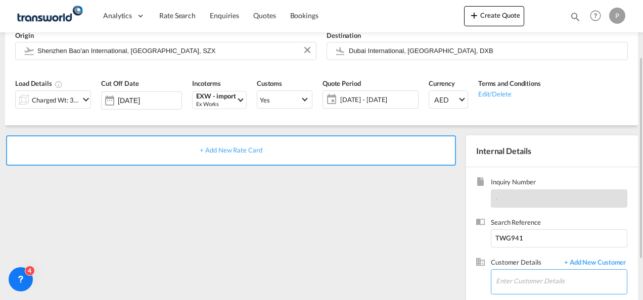
click at [522, 287] on input "Enter Customer Details" at bounding box center [561, 281] width 131 height 23
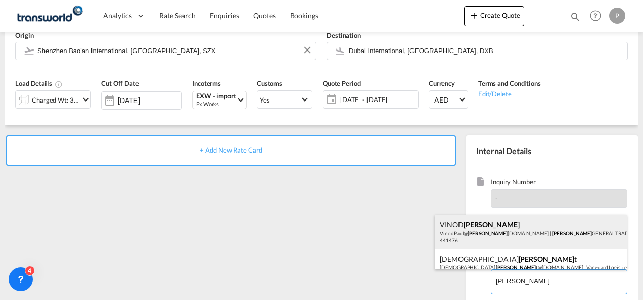
click at [488, 233] on div "[PERSON_NAME] [PERSON_NAME] VinodPaul@ [PERSON_NAME] [DOMAIN_NAME] | [PERSON_NA…" at bounding box center [531, 232] width 192 height 34
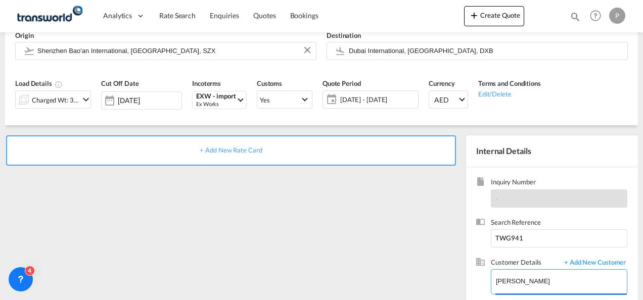
type input "[PERSON_NAME] GENERAL TRADING LLC, [PERSON_NAME] [PERSON_NAME], [EMAIL_ADDRESS]…"
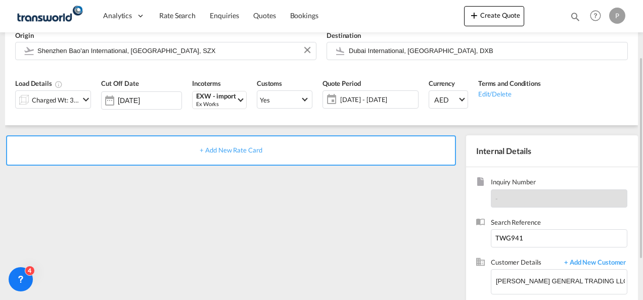
click at [245, 150] on span "+ Add New Rate Card" at bounding box center [231, 150] width 62 height 8
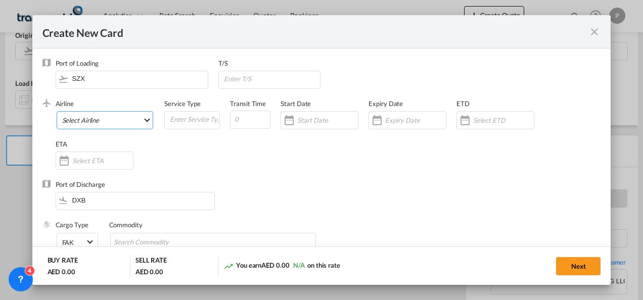
click at [108, 125] on md-select "Select Airline AIR EXPRESS S.A. (1166- / -) CMA CGM Air Cargo (1140-2C / -) DDW…" at bounding box center [105, 120] width 97 height 18
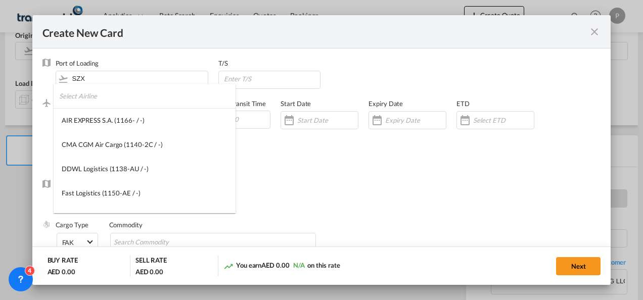
click at [109, 97] on input "search" at bounding box center [147, 96] width 177 height 24
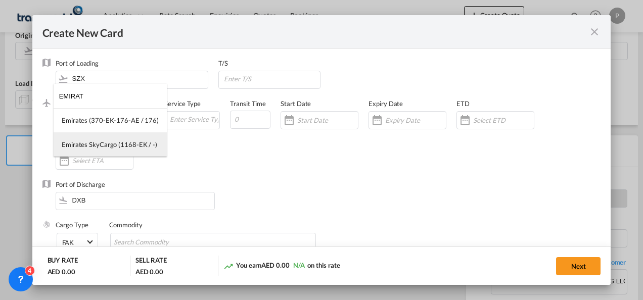
type input "EMIRAT"
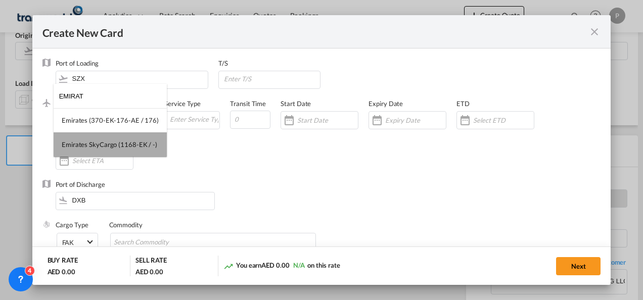
click at [115, 146] on div "Emirates SkyCargo (1168-EK / -)" at bounding box center [110, 144] width 96 height 9
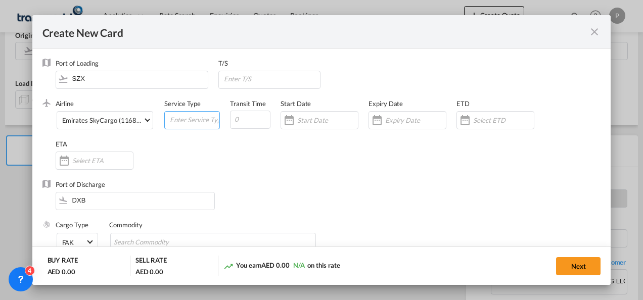
click at [173, 124] on input "Create New Card ..." at bounding box center [194, 119] width 51 height 15
type input "EXW IMPORT"
click at [395, 126] on div "Create New Card ..." at bounding box center [408, 120] width 78 height 18
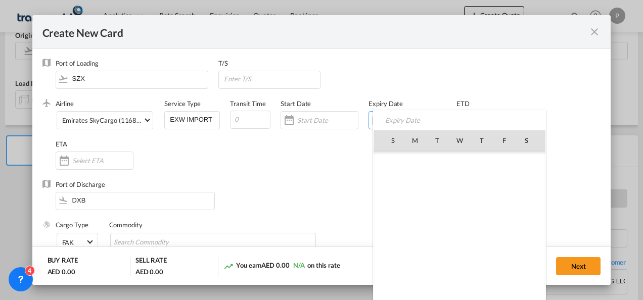
scroll to position [234329, 0]
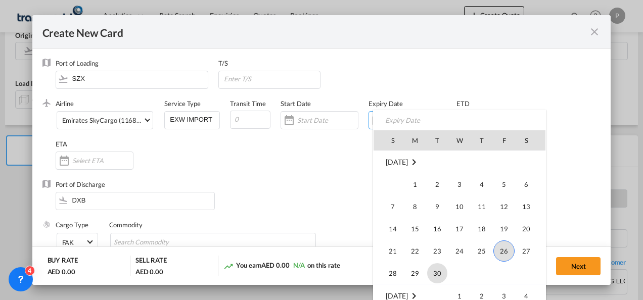
click at [437, 268] on span "30" at bounding box center [437, 274] width 20 height 20
type input "[DATE]"
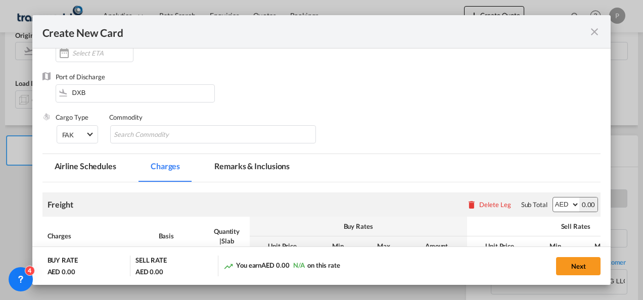
scroll to position [108, 0]
click at [165, 132] on input "Chips input." at bounding box center [160, 134] width 93 height 16
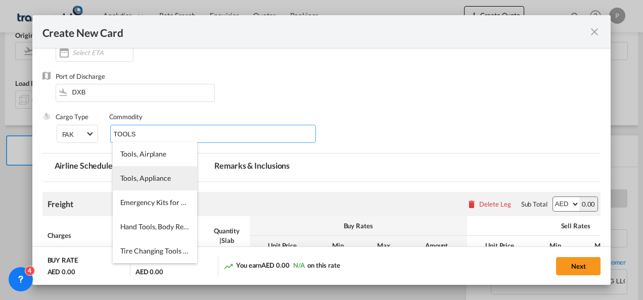
type input "TOOLS"
click at [148, 183] on li "Tools, Appliance" at bounding box center [155, 178] width 84 height 24
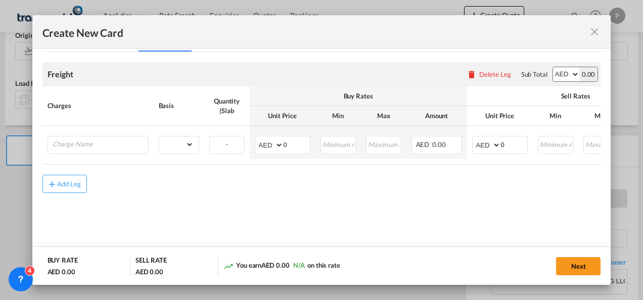
scroll to position [239, 0]
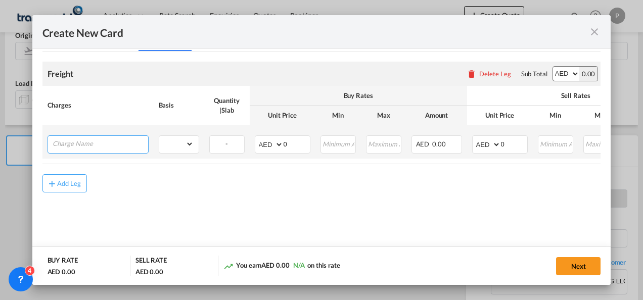
click at [77, 146] on input "Charge Name" at bounding box center [101, 143] width 96 height 15
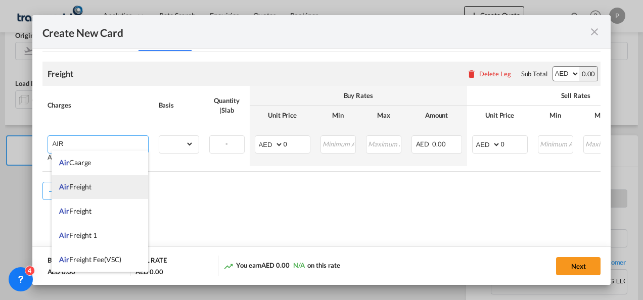
click at [80, 187] on span "Air Freight" at bounding box center [75, 187] width 32 height 9
type input "Air Freight"
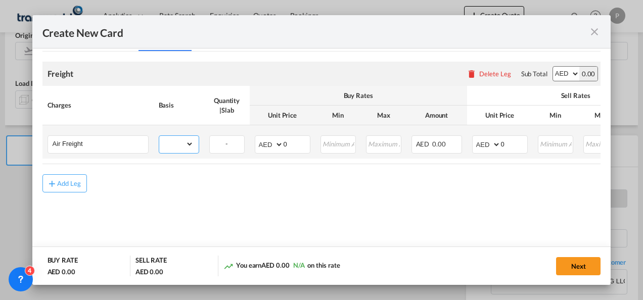
click at [176, 144] on select "gross_weight volumetric_weight per_shipment per_bl per_km % on air freight per_…" at bounding box center [176, 144] width 34 height 16
select select "per_shipment"
click at [159, 136] on select "gross_weight volumetric_weight per_shipment per_bl per_km % on air freight per_…" at bounding box center [176, 144] width 34 height 16
click at [510, 140] on input "0" at bounding box center [514, 143] width 26 height 15
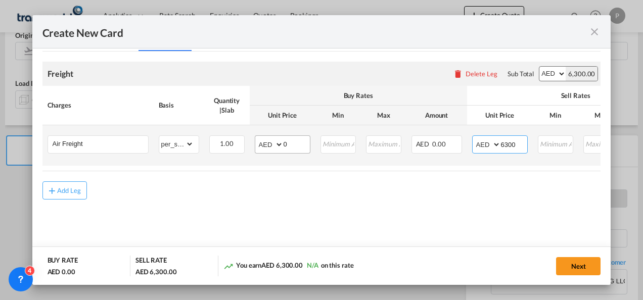
type input "6300"
click at [296, 144] on input "0" at bounding box center [297, 143] width 26 height 15
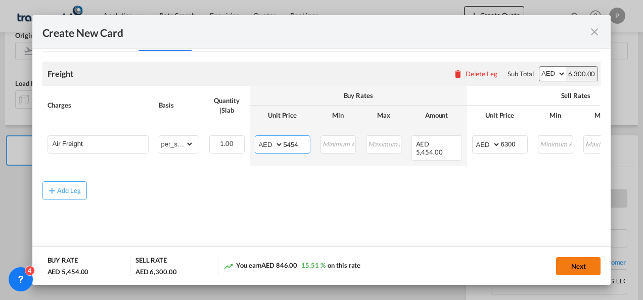
type input "5454"
click at [582, 267] on button "Next" at bounding box center [578, 266] width 45 height 18
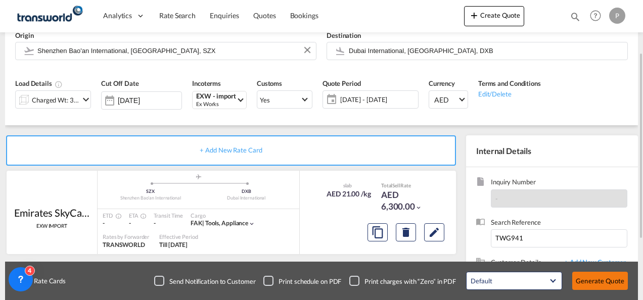
click at [598, 285] on button "Generate Quote" at bounding box center [601, 281] width 56 height 18
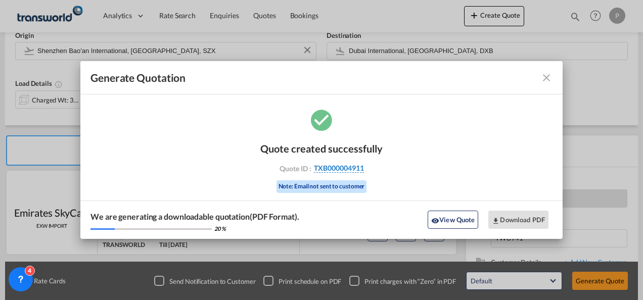
click at [349, 164] on span "TXB000004911" at bounding box center [339, 168] width 50 height 9
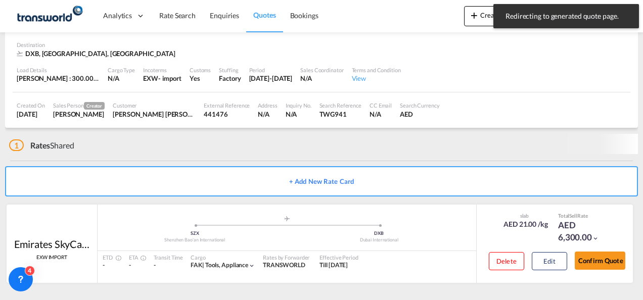
scroll to position [62, 0]
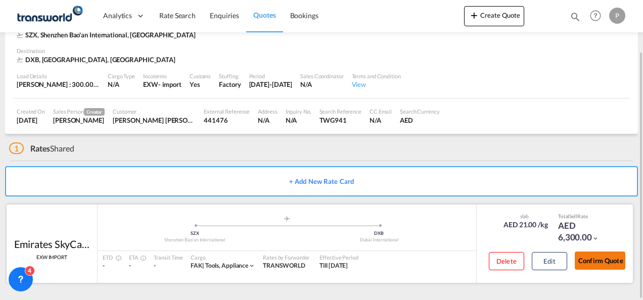
click at [610, 263] on button "Confirm Quote" at bounding box center [600, 261] width 51 height 18
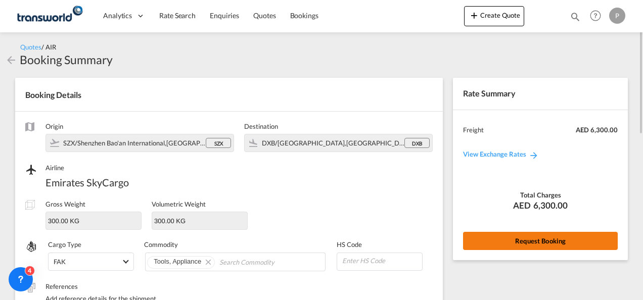
click at [527, 241] on button "Request Booking" at bounding box center [540, 241] width 155 height 18
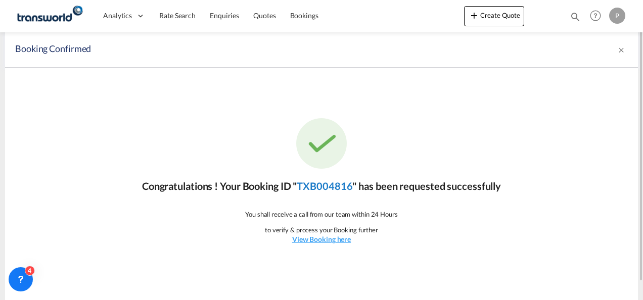
click at [332, 189] on link "TXB004816" at bounding box center [325, 186] width 56 height 12
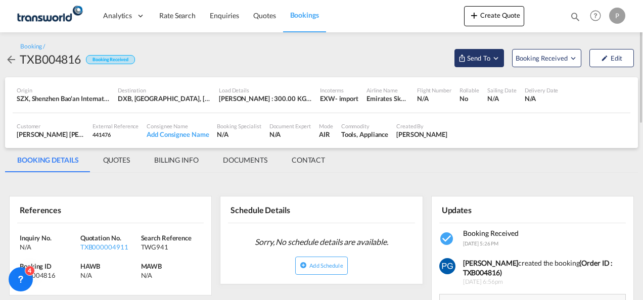
click at [477, 65] on button "Send To" at bounding box center [480, 58] width 50 height 18
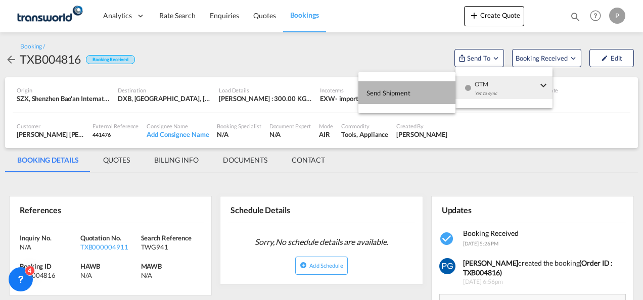
click at [399, 93] on span "Send Shipment" at bounding box center [389, 93] width 44 height 16
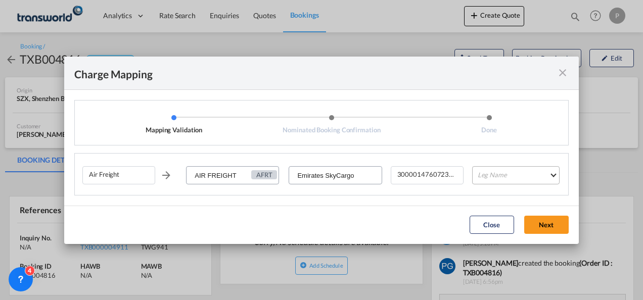
click at [515, 178] on md-select "Leg Name HANDLING ORIGIN HANDLING DESTINATION OTHERS TL PICK UP CUSTOMS ORIGIN …" at bounding box center [516, 175] width 88 height 18
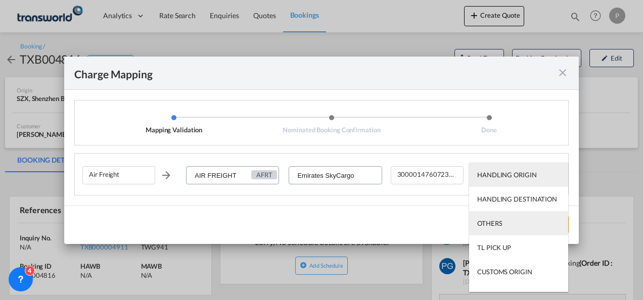
scroll to position [65, 0]
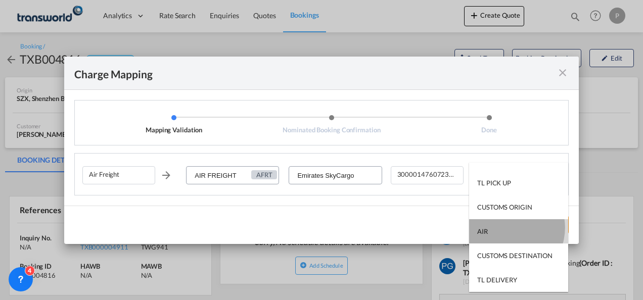
click at [507, 228] on md-option "AIR" at bounding box center [518, 232] width 99 height 24
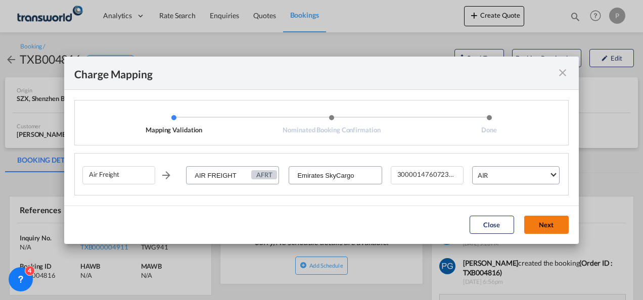
click at [542, 223] on button "Next" at bounding box center [547, 225] width 45 height 18
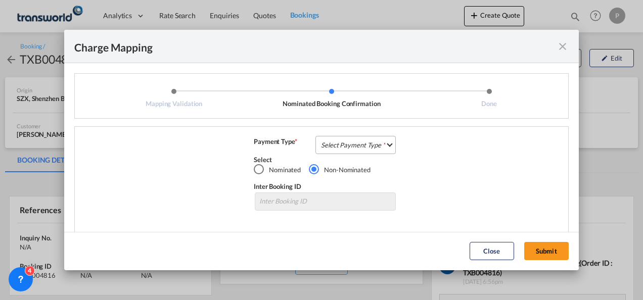
click at [369, 139] on md-select "Select Payment Type COLLECT PREPAID" at bounding box center [356, 145] width 80 height 18
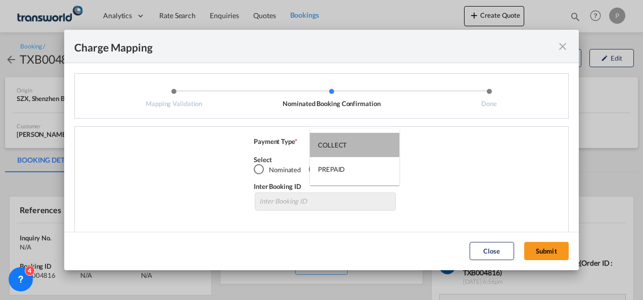
click at [369, 139] on md-option "COLLECT" at bounding box center [355, 145] width 90 height 24
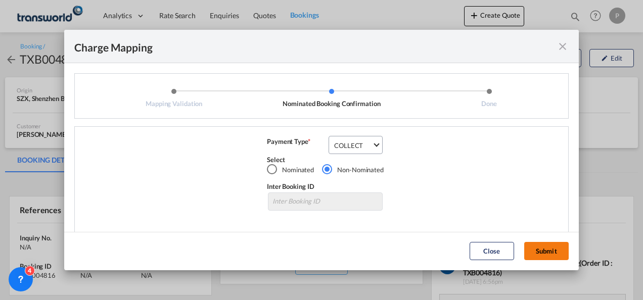
click at [541, 252] on button "Submit" at bounding box center [547, 251] width 45 height 18
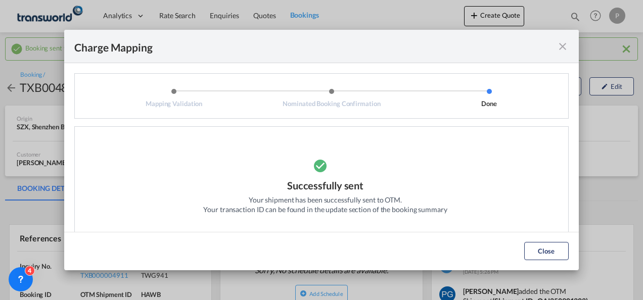
click at [561, 49] on md-icon "icon-close fg-AAA8AD cursor" at bounding box center [563, 46] width 12 height 12
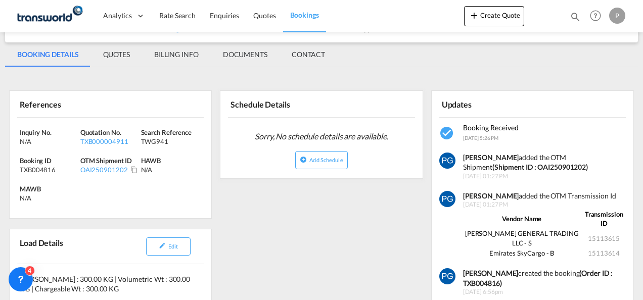
scroll to position [137, 0]
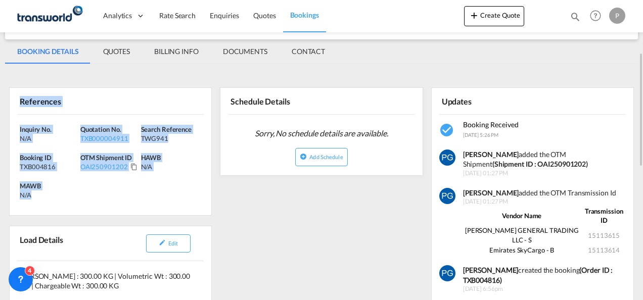
drag, startPoint x: 17, startPoint y: 98, endPoint x: 41, endPoint y: 197, distance: 102.1
click at [41, 197] on div "References Inquiry No. N/A Quotation No. TXB000004911 Search Reference TWG941 B…" at bounding box center [110, 152] width 203 height 128
copy div "References Inquiry No. N/A Quotation No. TXB000004911 Search Reference TWG941 B…"
